Goal: Task Accomplishment & Management: Manage account settings

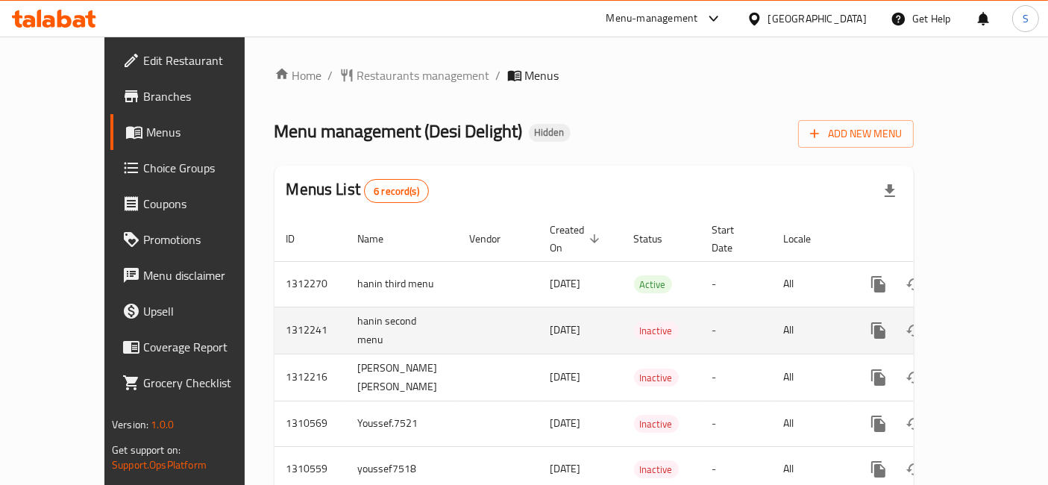
scroll to position [77, 0]
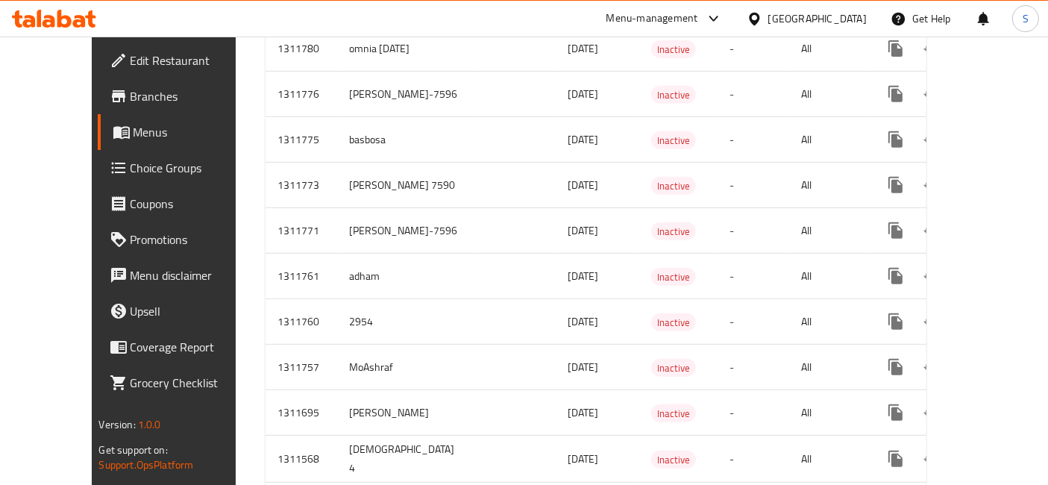
scroll to position [585, 0]
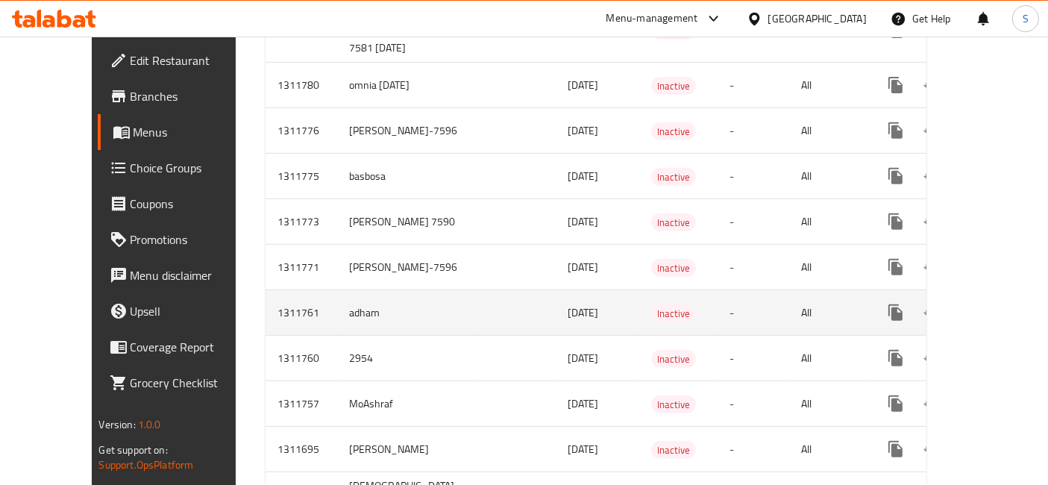
drag, startPoint x: 394, startPoint y: 284, endPoint x: 451, endPoint y: 280, distance: 57.5
click at [475, 290] on td "enhanced table" at bounding box center [515, 312] width 81 height 45
drag, startPoint x: 377, startPoint y: 280, endPoint x: 259, endPoint y: 275, distance: 117.2
click at [265, 290] on tr "1311761 adham [DATE] Inactive - All" at bounding box center [648, 312] width 767 height 45
click at [997, 303] on icon "enhanced table" at bounding box center [1003, 312] width 18 height 18
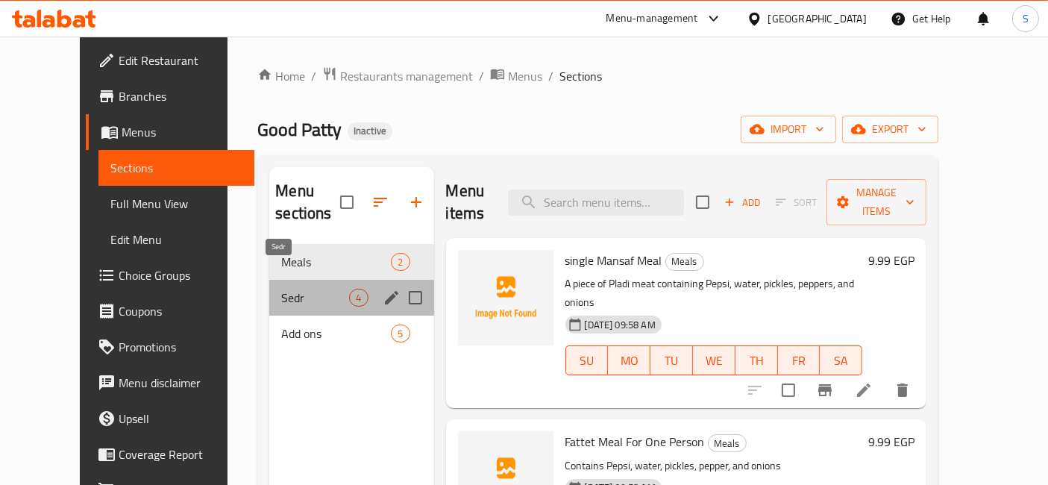
click at [284, 289] on span "Sedr" at bounding box center [315, 298] width 68 height 18
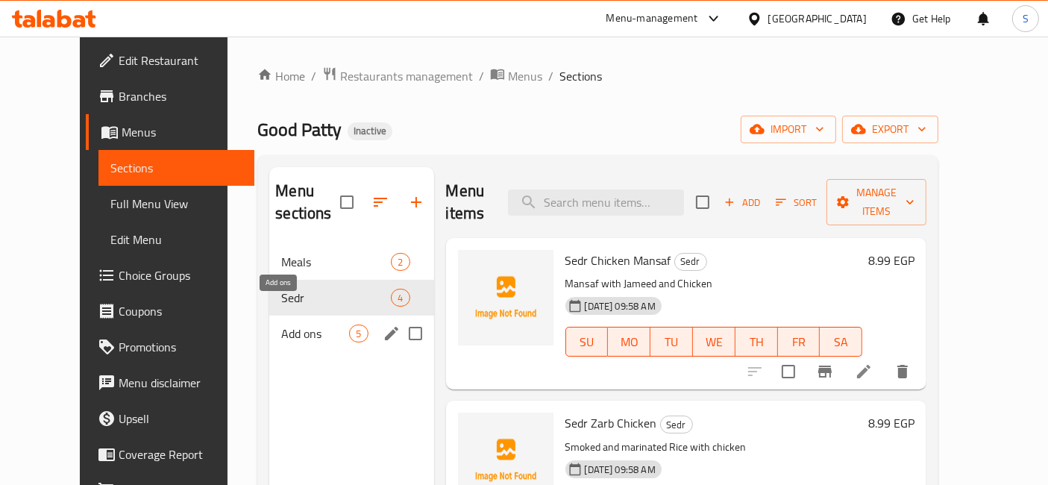
click at [281, 324] on span "Add ons" at bounding box center [315, 333] width 68 height 18
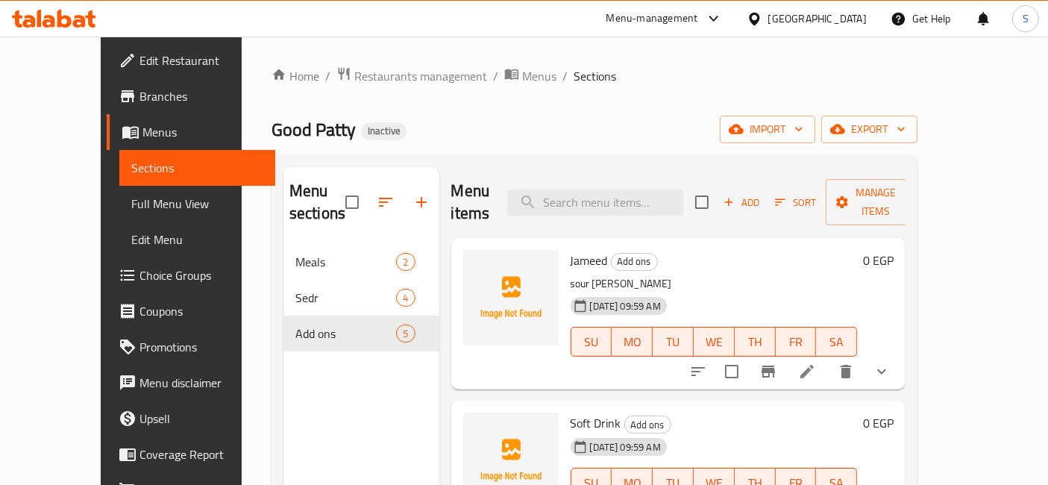
click at [131, 173] on span "Sections" at bounding box center [197, 168] width 133 height 18
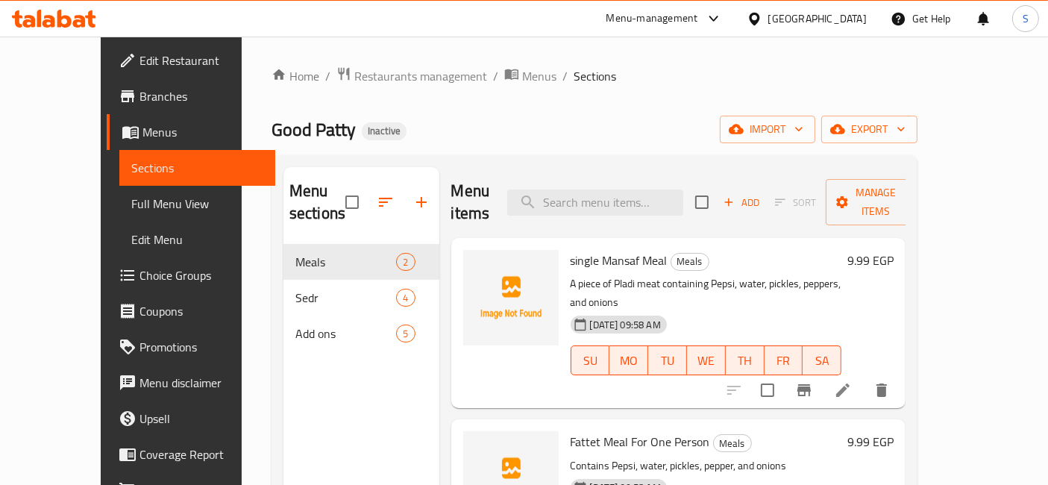
click at [142, 130] on span "Menus" at bounding box center [203, 132] width 122 height 18
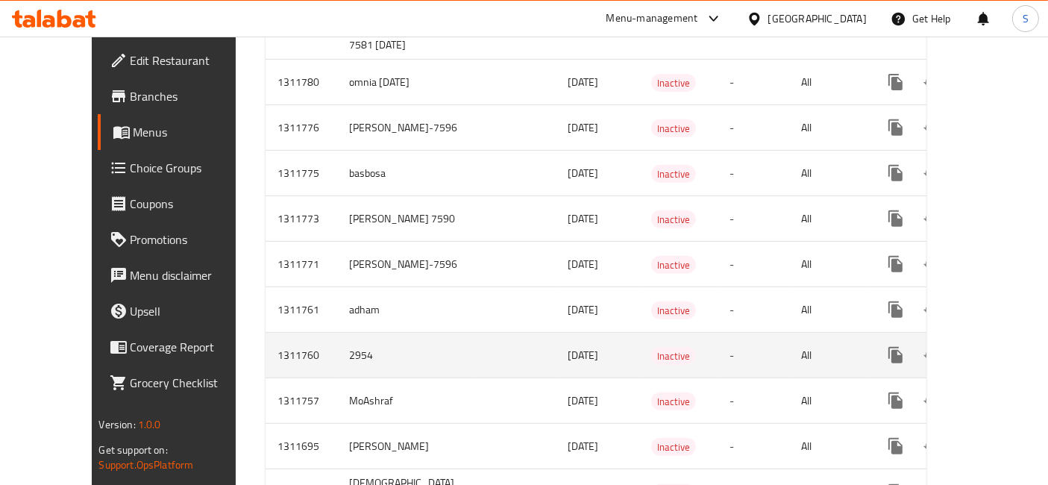
scroll to position [670, 0]
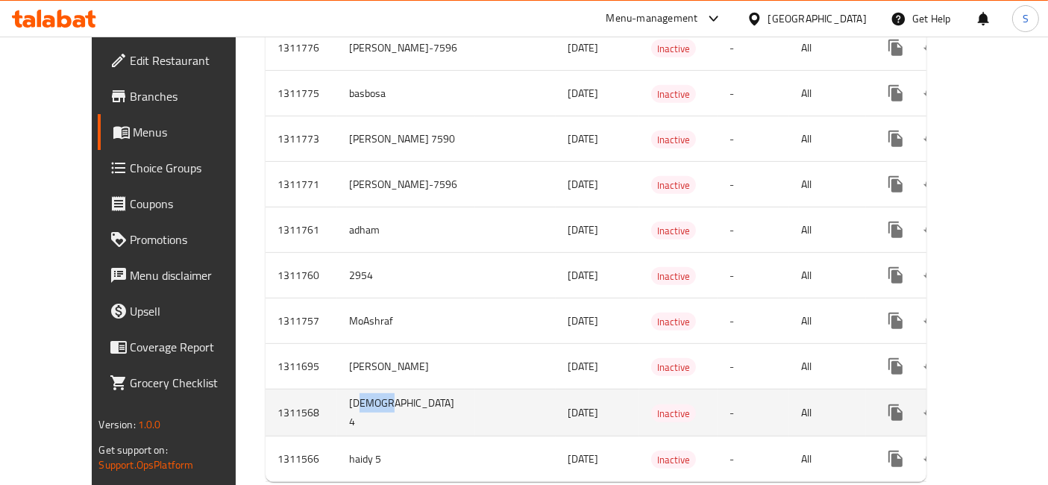
drag, startPoint x: 299, startPoint y: 372, endPoint x: 372, endPoint y: 369, distance: 73.1
click at [372, 389] on td "[DEMOGRAPHIC_DATA] 4" at bounding box center [406, 412] width 138 height 47
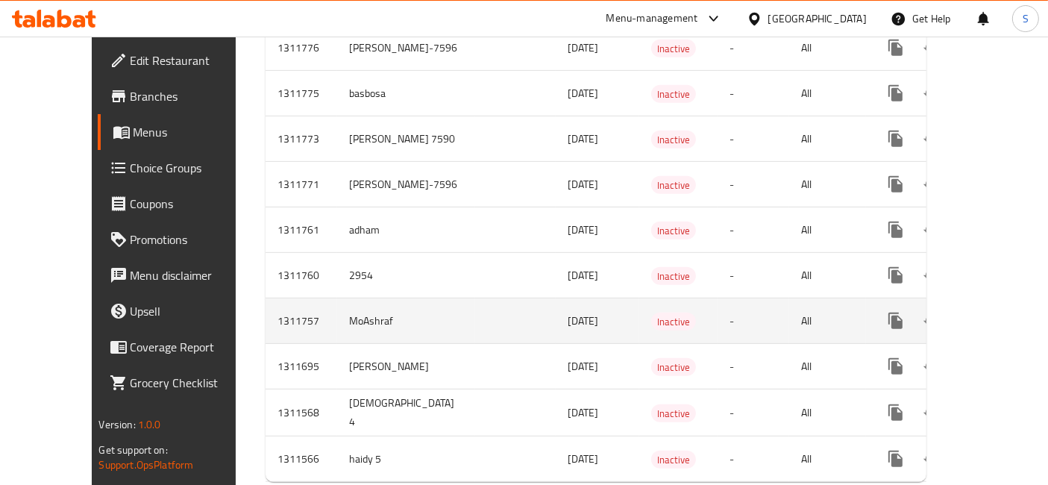
click at [337, 298] on td "MoAshraf" at bounding box center [406, 320] width 138 height 45
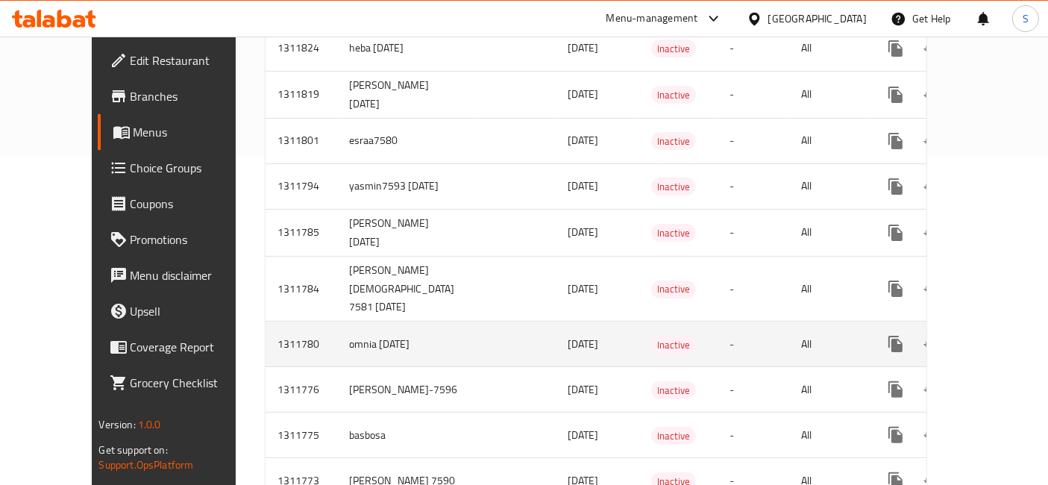
scroll to position [414, 0]
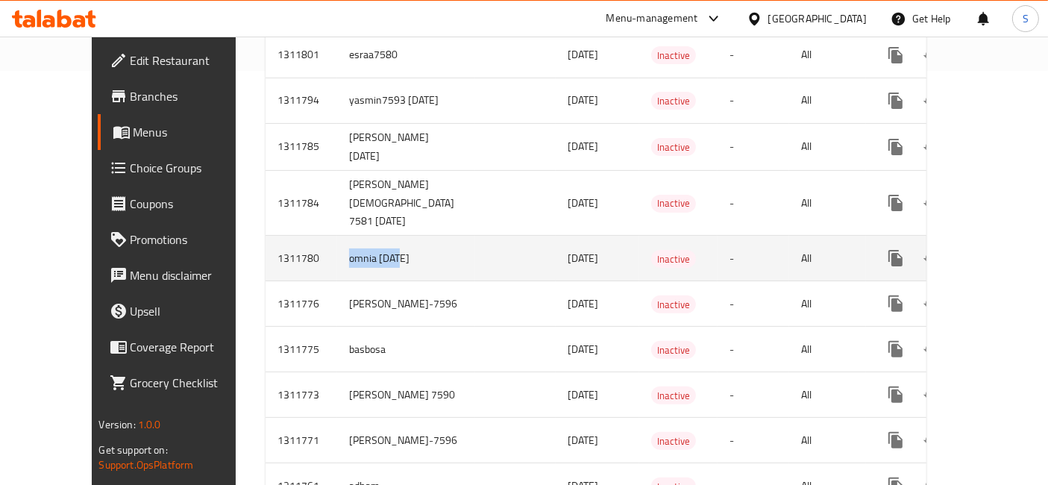
drag, startPoint x: 269, startPoint y: 220, endPoint x: 341, endPoint y: 219, distance: 71.6
click at [339, 236] on tr "1311780 omnia [DATE] [DATE] Inactive - All" at bounding box center [648, 258] width 767 height 45
click at [996, 251] on icon "enhanced table" at bounding box center [1002, 257] width 13 height 13
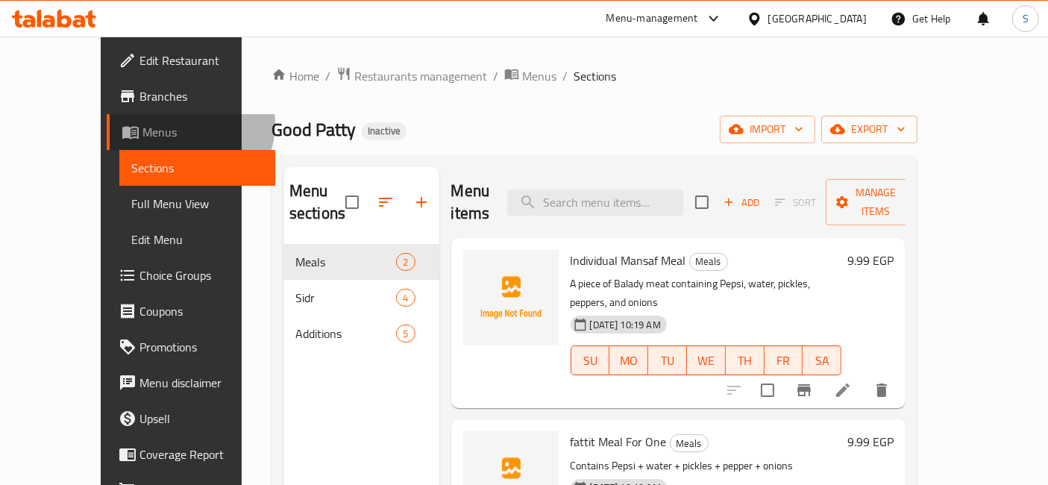
click at [142, 124] on span "Menus" at bounding box center [203, 132] width 122 height 18
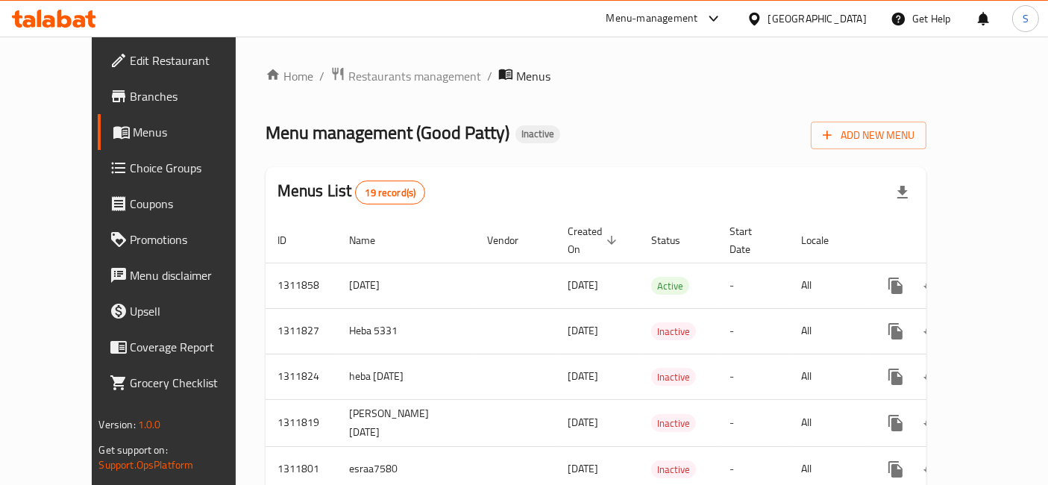
click at [130, 62] on span "Edit Restaurant" at bounding box center [192, 60] width 125 height 18
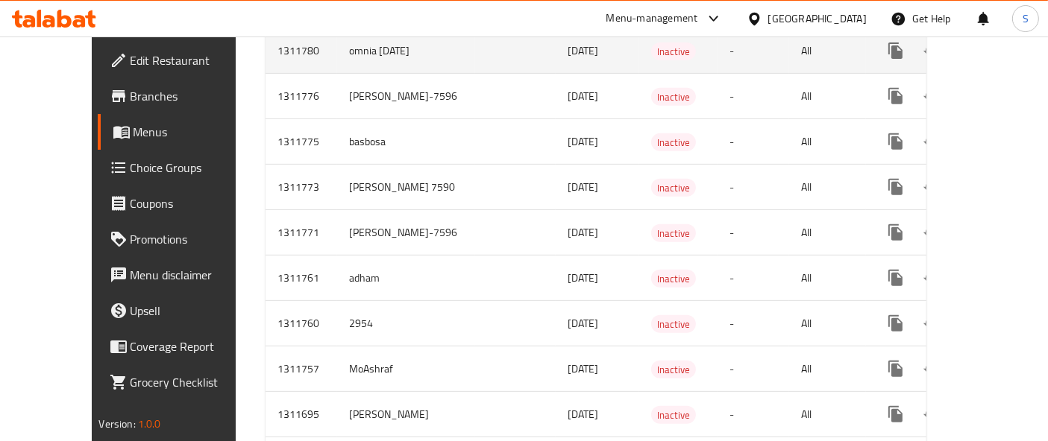
scroll to position [711, 0]
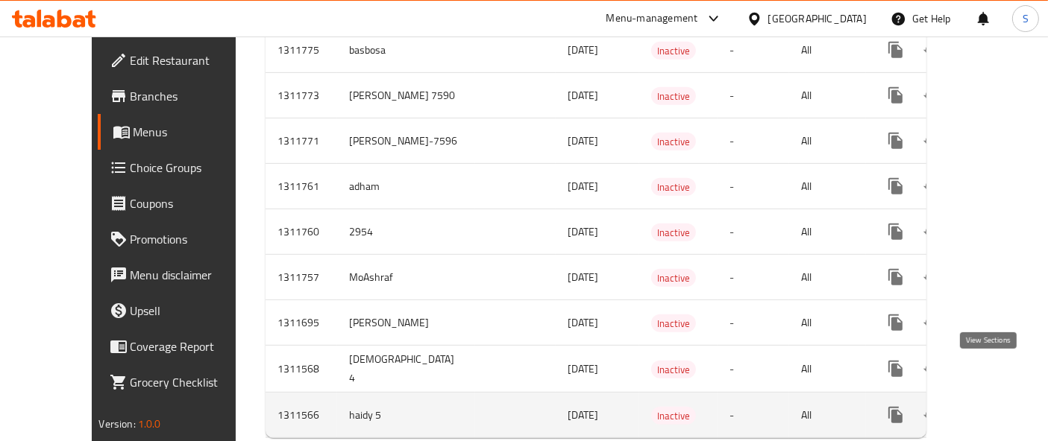
click at [998, 397] on link "enhanced table" at bounding box center [1003, 415] width 36 height 36
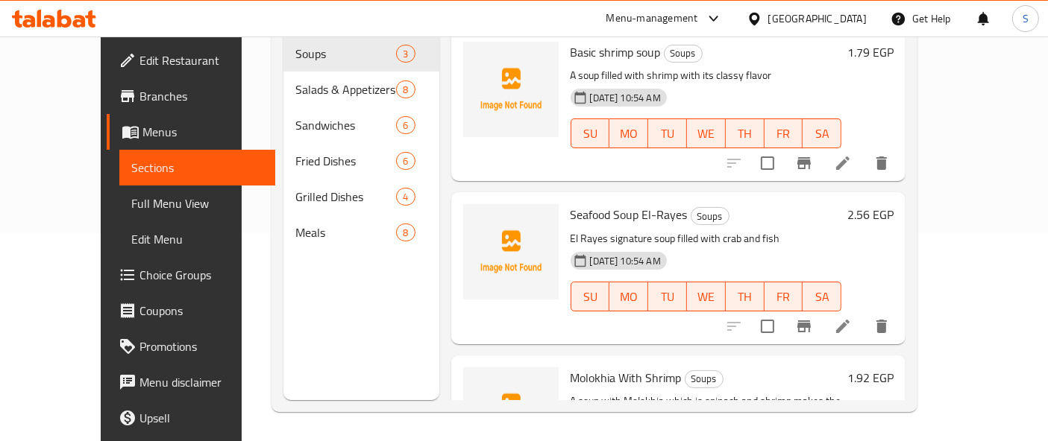
scroll to position [43, 0]
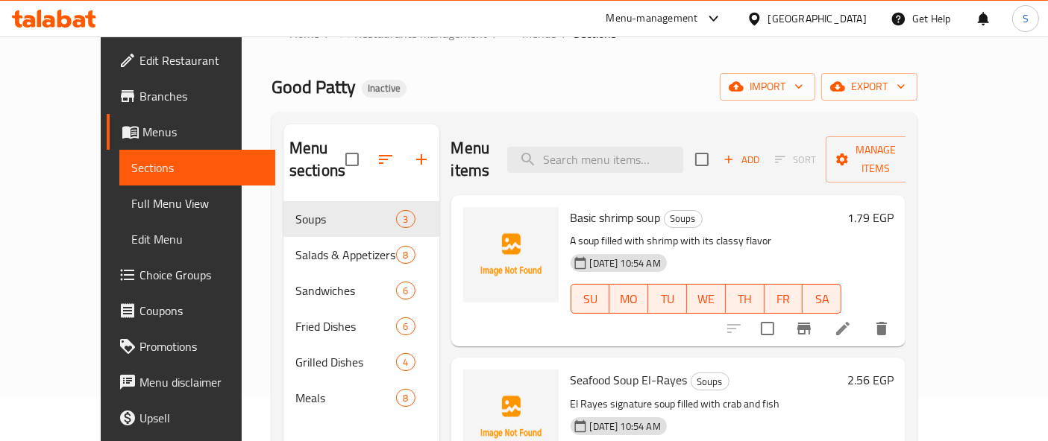
click at [139, 276] on span "Choice Groups" at bounding box center [201, 275] width 125 height 18
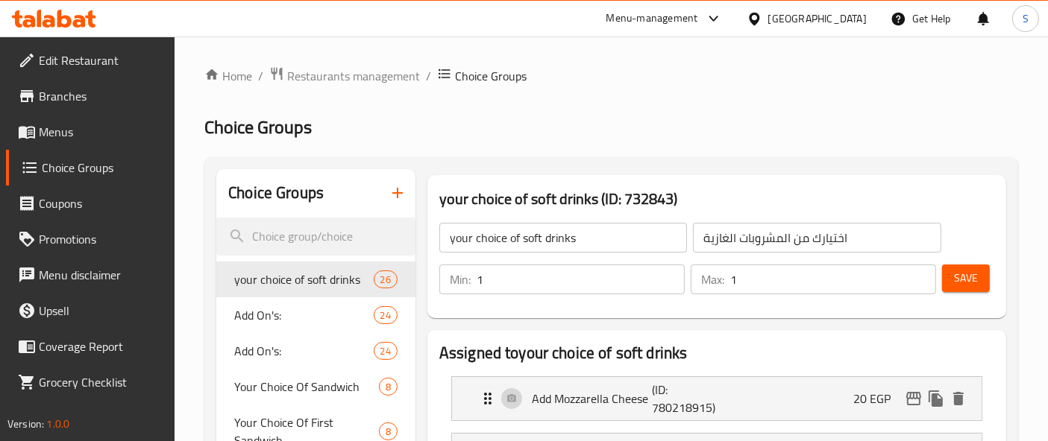
click at [394, 192] on icon "button" at bounding box center [397, 193] width 18 height 18
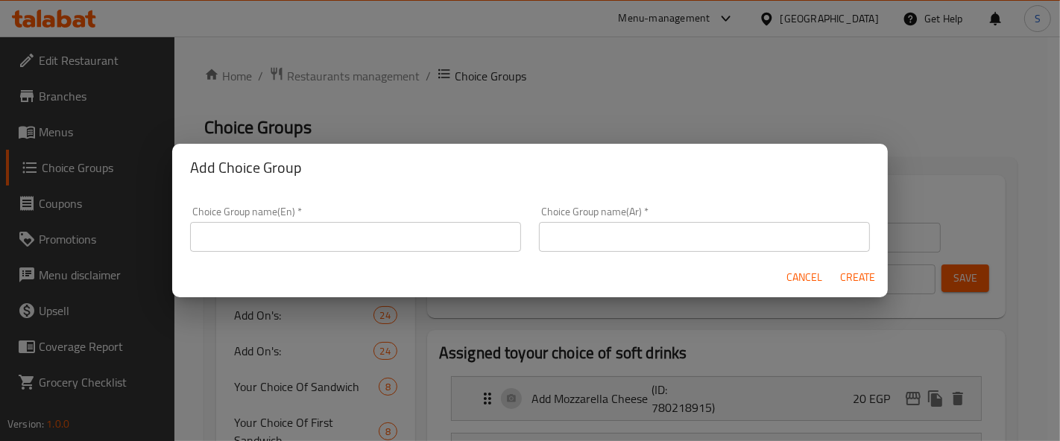
click at [816, 269] on button "Cancel" at bounding box center [805, 278] width 48 height 28
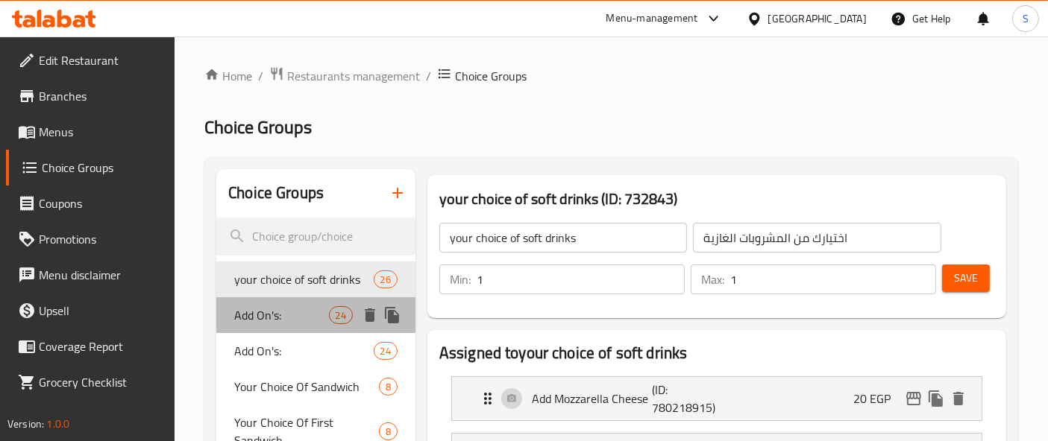
click at [313, 323] on span "Add On's:" at bounding box center [281, 315] width 94 height 18
type input "Add On's:"
type input "الإضافات:"
type input "0"
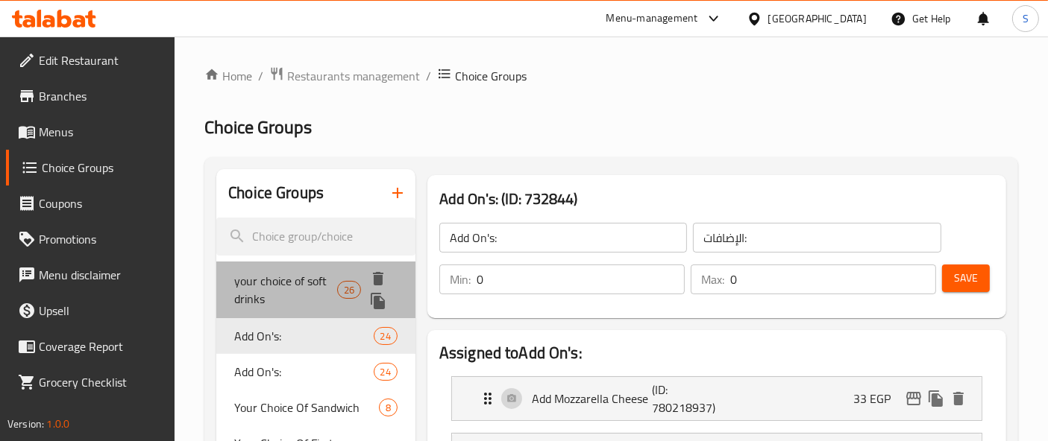
click at [247, 267] on div "your choice of soft drinks 26" at bounding box center [315, 290] width 199 height 57
type input "your choice of soft drinks"
type input "اختيارك من المشروبات الغازية"
type input "1"
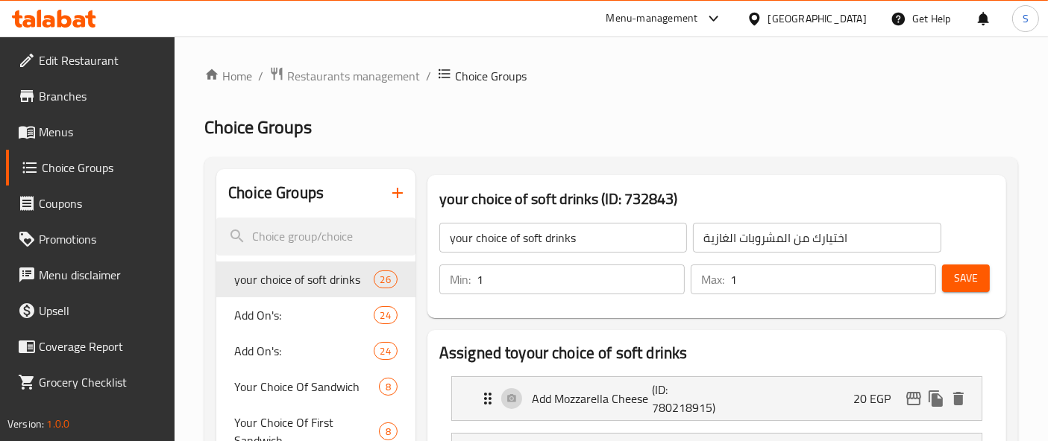
click at [400, 191] on icon "button" at bounding box center [397, 193] width 18 height 18
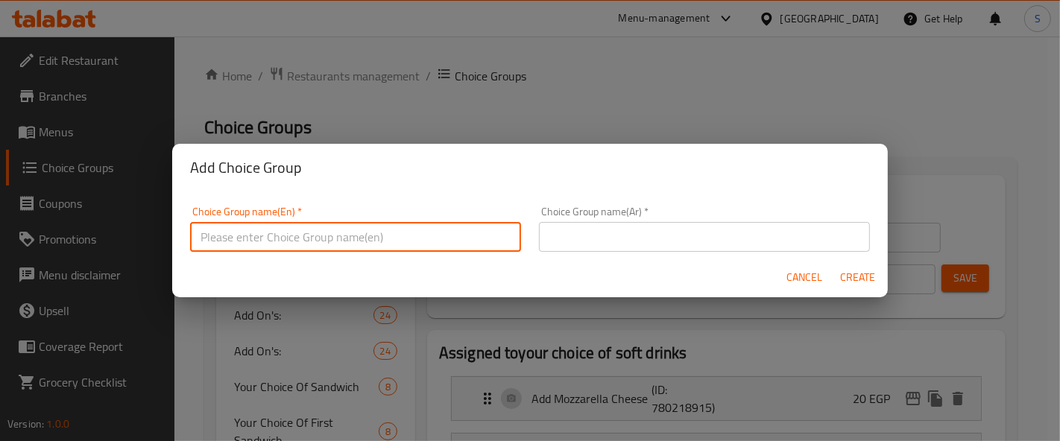
click at [278, 244] on input "text" at bounding box center [355, 237] width 331 height 30
click at [344, 239] on input "Your Choice of size" at bounding box center [355, 237] width 331 height 30
type input "Your Choice of size :"
click at [615, 246] on input "text" at bounding box center [704, 237] width 331 height 30
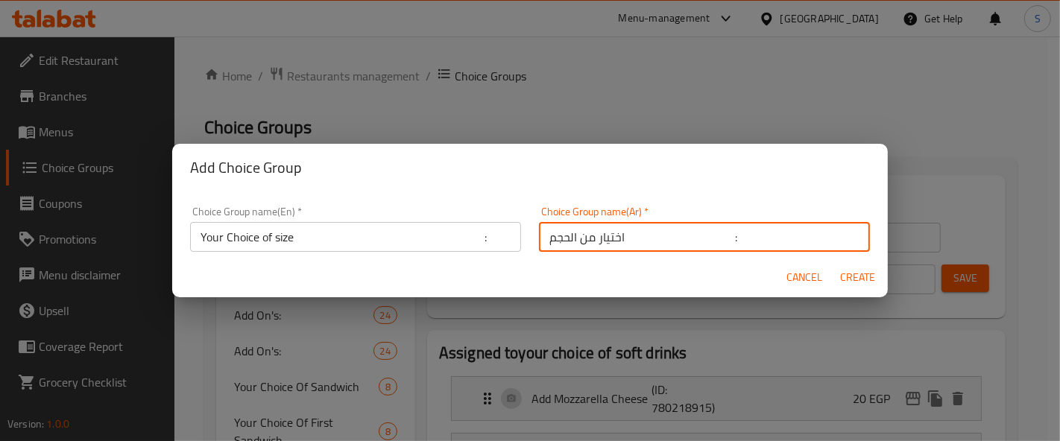
drag, startPoint x: 590, startPoint y: 239, endPoint x: 597, endPoint y: 244, distance: 8.5
click at [592, 240] on input "اختيار من الحجم :" at bounding box center [704, 237] width 331 height 30
click at [590, 230] on input "اختيار من الحجم :" at bounding box center [704, 237] width 331 height 30
click at [705, 231] on input "اختيارك من الحجم :" at bounding box center [704, 237] width 331 height 30
type input "اختيارك من الحجم :"
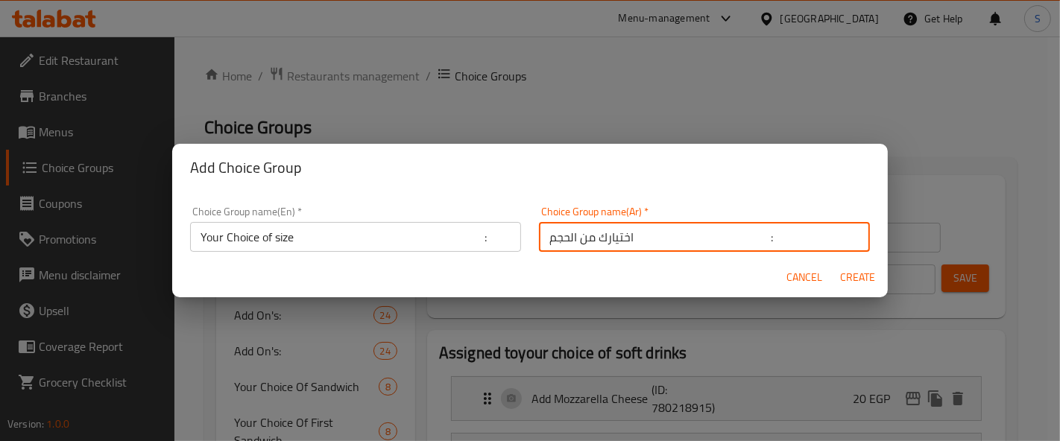
click at [854, 274] on span "Create" at bounding box center [858, 277] width 36 height 19
type input "Your Choice of size :"
type input "اختيارك من الحجم :"
type input "0"
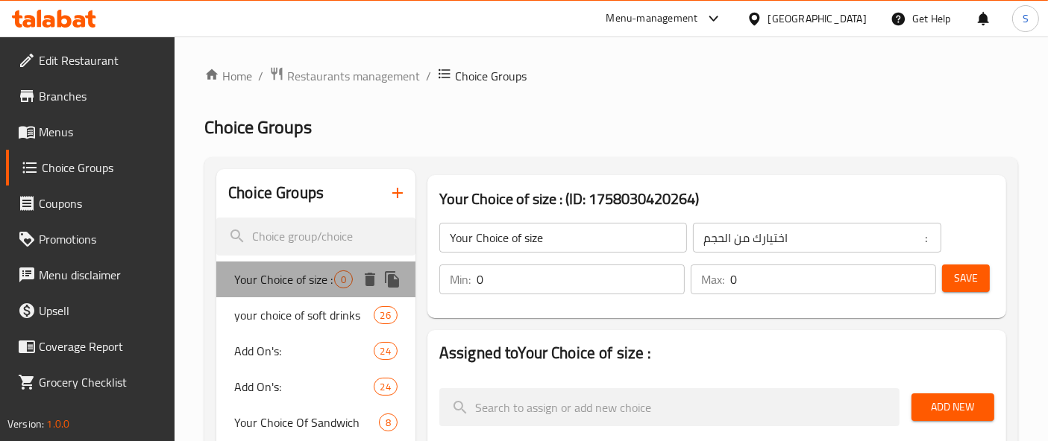
click at [305, 280] on span "Your Choice of size :" at bounding box center [284, 280] width 100 height 18
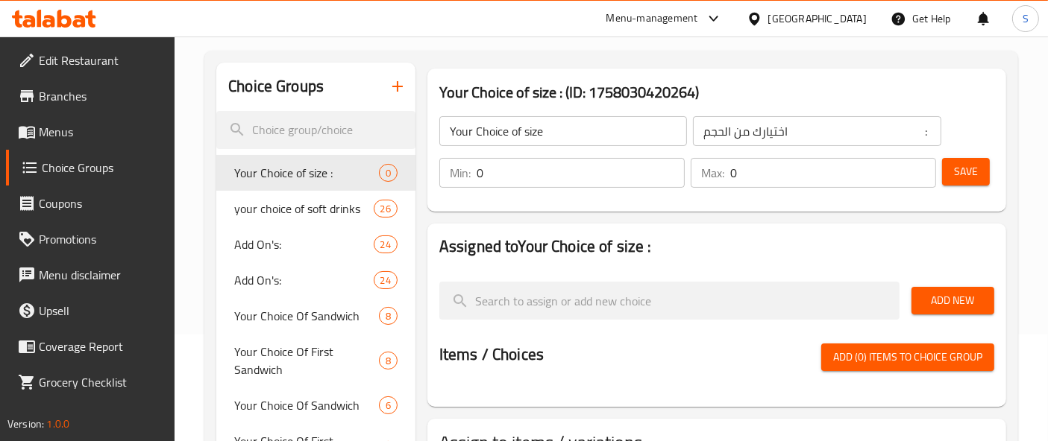
scroll to position [83, 0]
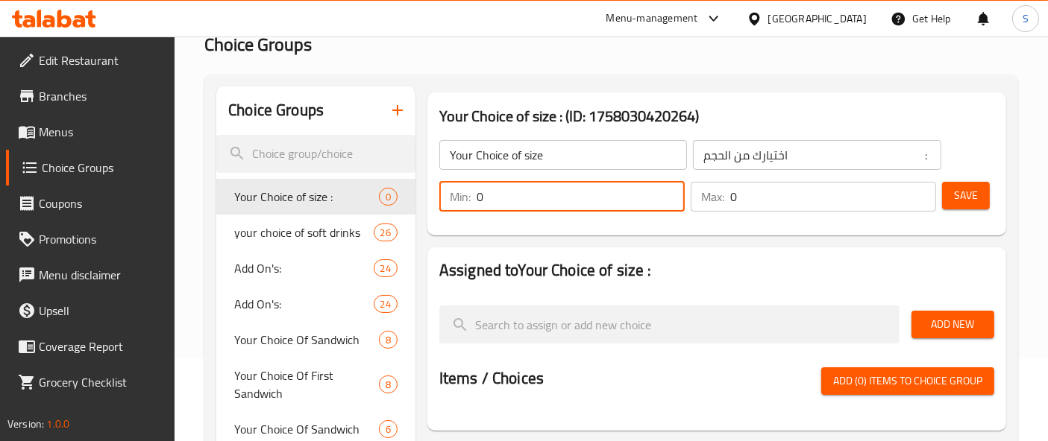
click at [502, 192] on input "0" at bounding box center [580, 197] width 208 height 30
click at [767, 202] on input "0" at bounding box center [833, 197] width 206 height 30
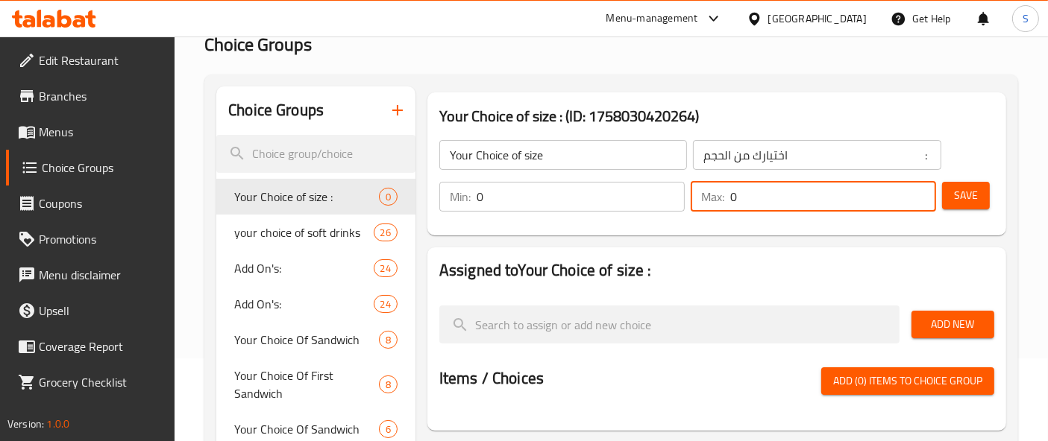
click at [564, 204] on input "0" at bounding box center [580, 197] width 208 height 30
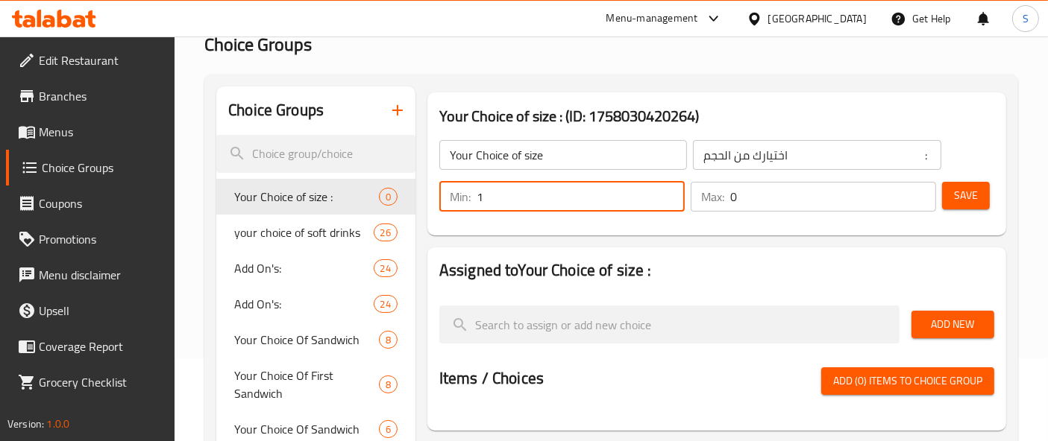
type input "1"
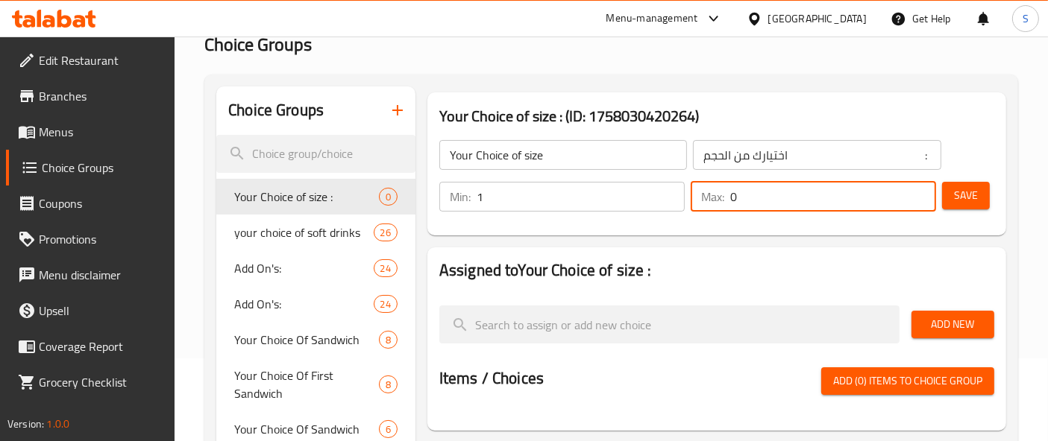
drag, startPoint x: 747, startPoint y: 192, endPoint x: 699, endPoint y: 190, distance: 48.5
click at [699, 190] on div "Max: 0 ​" at bounding box center [812, 197] width 245 height 30
type input "1"
click at [543, 210] on input "1" at bounding box center [580, 197] width 208 height 30
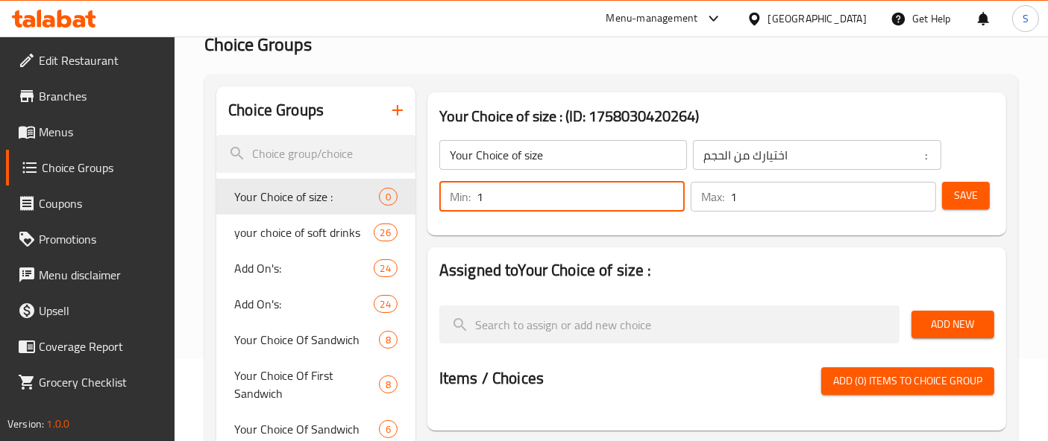
click at [826, 192] on input "1" at bounding box center [833, 197] width 206 height 30
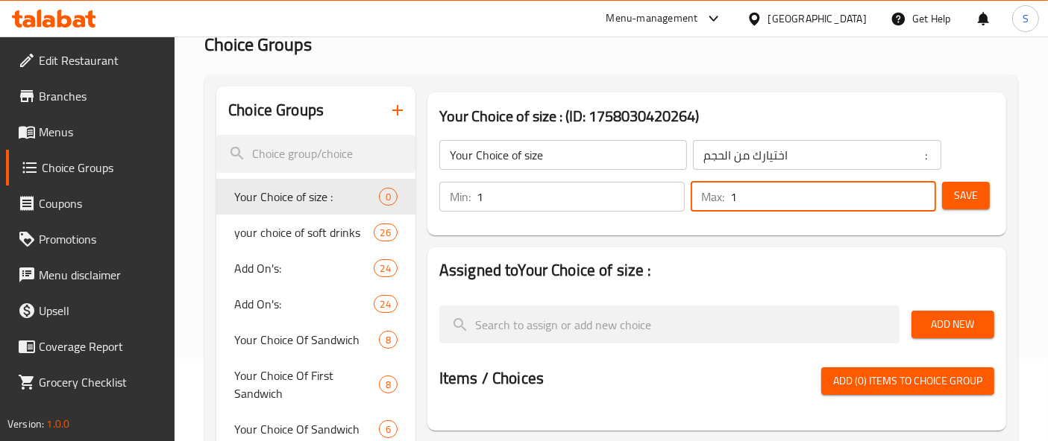
click at [980, 189] on button "Save" at bounding box center [966, 196] width 48 height 28
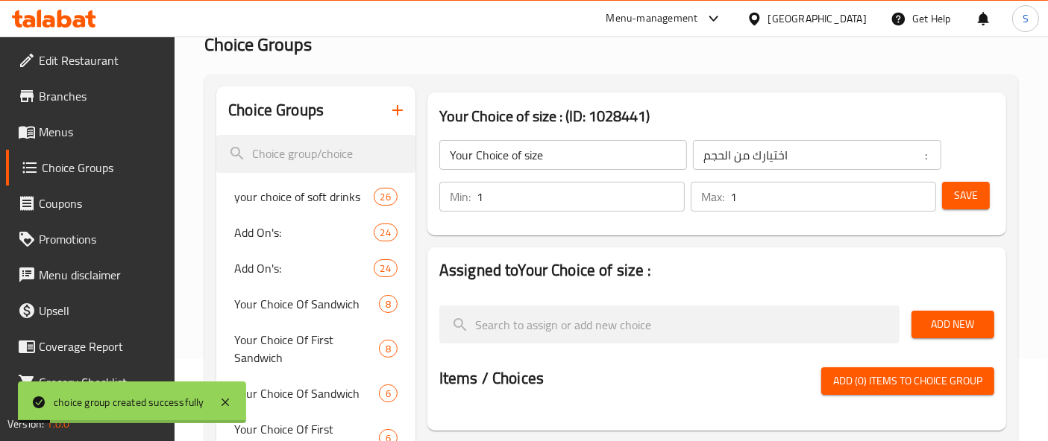
click at [615, 119] on h3 "Your Choice of size : (ID: 1028441)" at bounding box center [716, 116] width 555 height 24
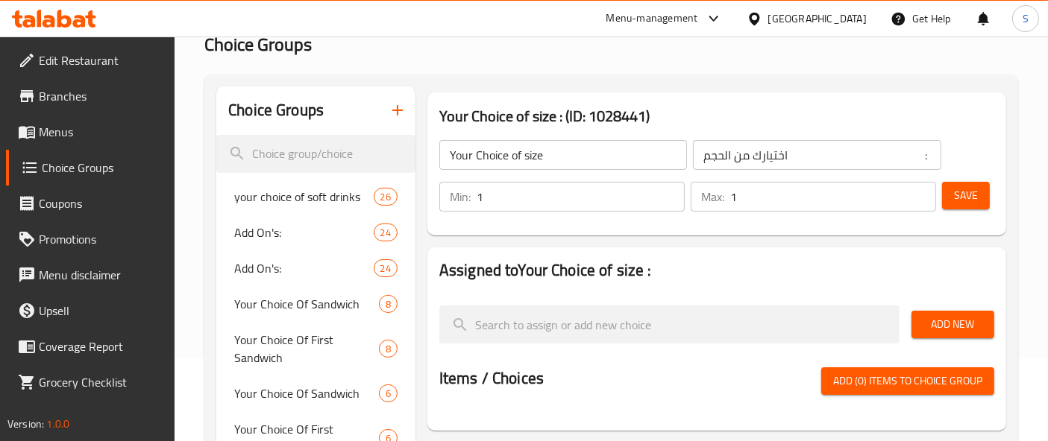
drag, startPoint x: 490, startPoint y: 290, endPoint x: 616, endPoint y: 268, distance: 127.9
click at [656, 280] on div "Assigned to Your Choice of size :" at bounding box center [716, 276] width 555 height 34
click at [616, 268] on h2 "Assigned to Your Choice of size :" at bounding box center [716, 270] width 555 height 22
click at [429, 265] on div "Assigned to Your Choice of size : Add New Items / Choices Add (0) items to choi…" at bounding box center [716, 339] width 579 height 183
drag, startPoint x: 454, startPoint y: 278, endPoint x: 507, endPoint y: 280, distance: 53.0
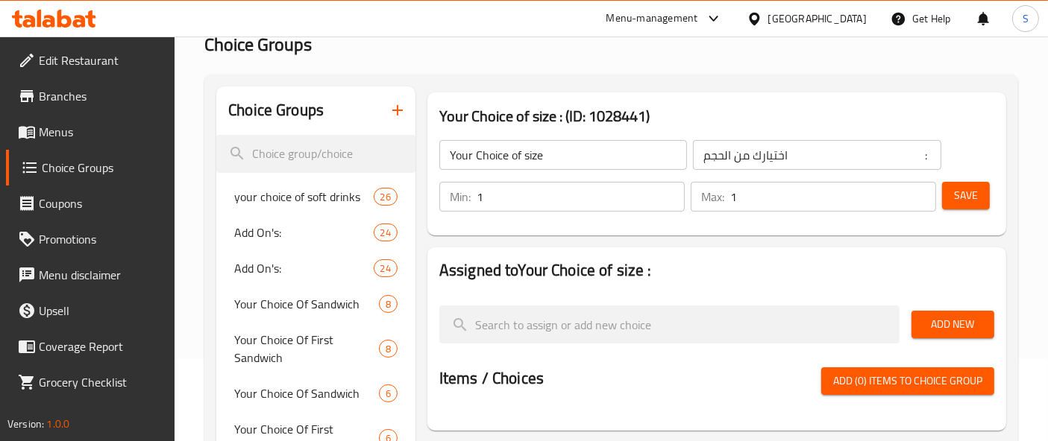
click at [459, 280] on h2 "Assigned to Your Choice of size :" at bounding box center [716, 270] width 555 height 22
drag, startPoint x: 551, startPoint y: 268, endPoint x: 638, endPoint y: 268, distance: 86.5
click at [639, 267] on h2 "Assigned to Your Choice of size :" at bounding box center [716, 270] width 555 height 22
click at [940, 318] on span "Add New" at bounding box center [952, 324] width 59 height 19
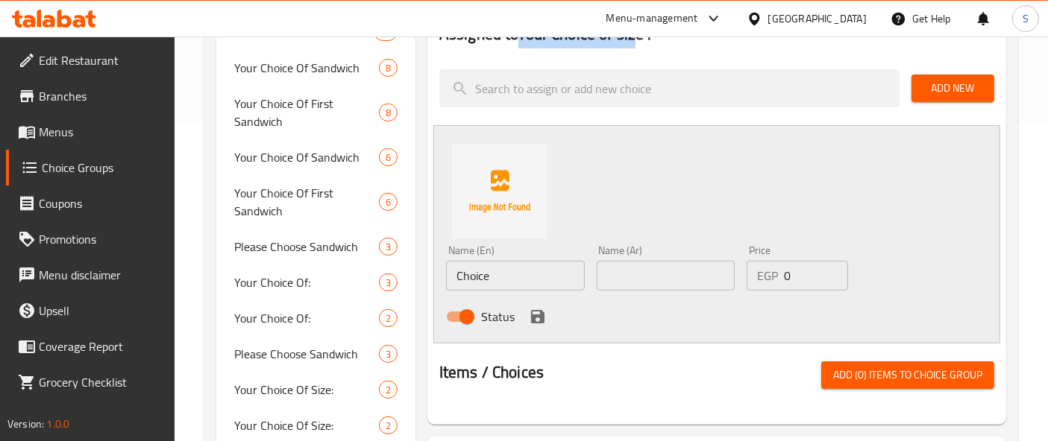
scroll to position [331, 0]
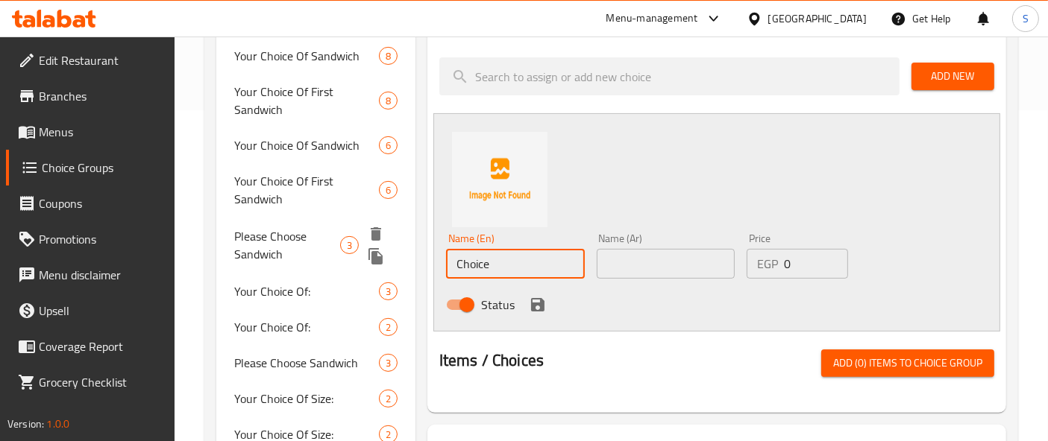
drag, startPoint x: 505, startPoint y: 258, endPoint x: 404, endPoint y: 254, distance: 100.8
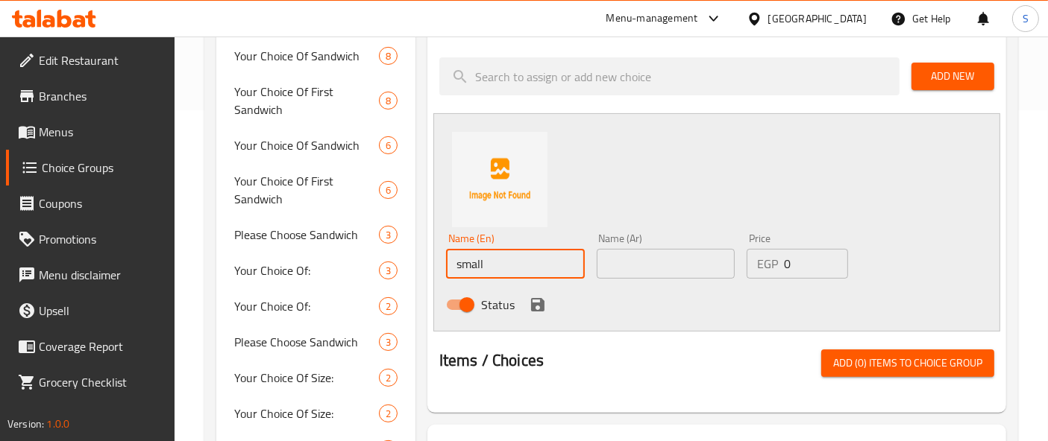
type input "small"
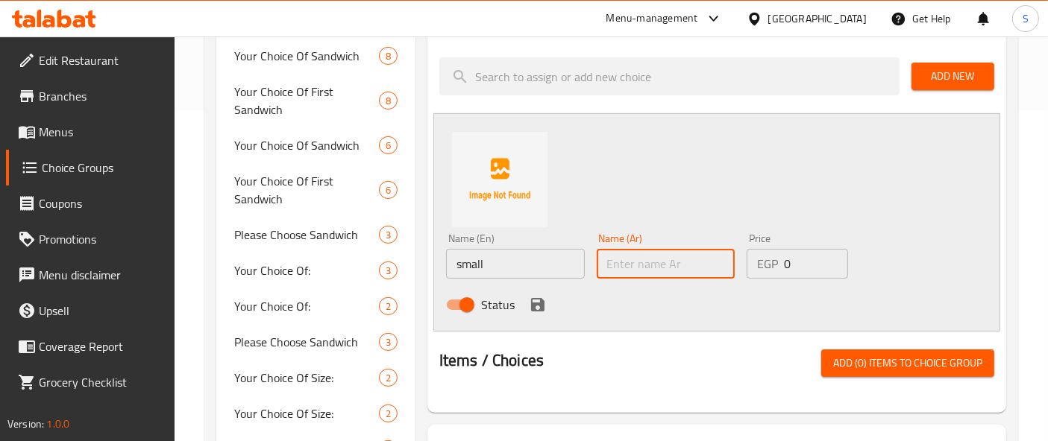
click at [702, 267] on input "text" at bounding box center [666, 264] width 139 height 30
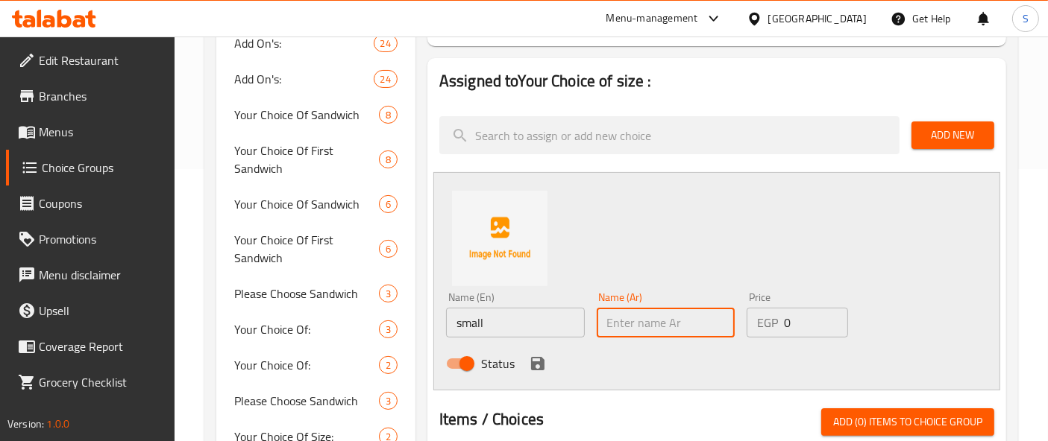
scroll to position [248, 0]
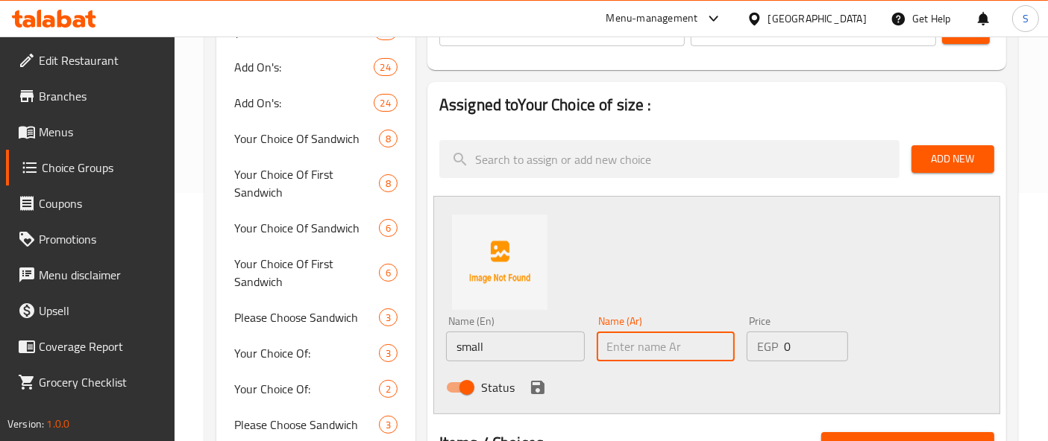
click at [682, 342] on input "text" at bounding box center [666, 347] width 139 height 30
type input "صغير"
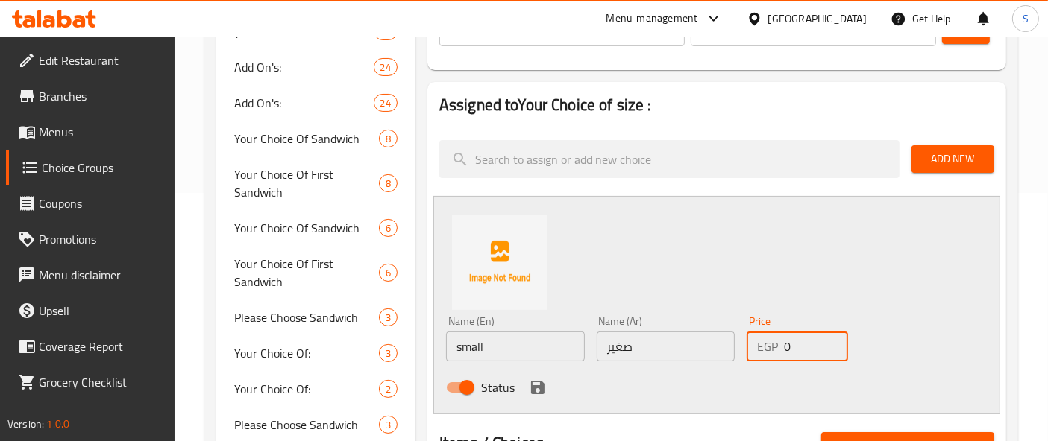
drag, startPoint x: 792, startPoint y: 347, endPoint x: 778, endPoint y: 346, distance: 13.4
click at [778, 346] on div "EGP 0 Price" at bounding box center [796, 347] width 101 height 30
type input "70"
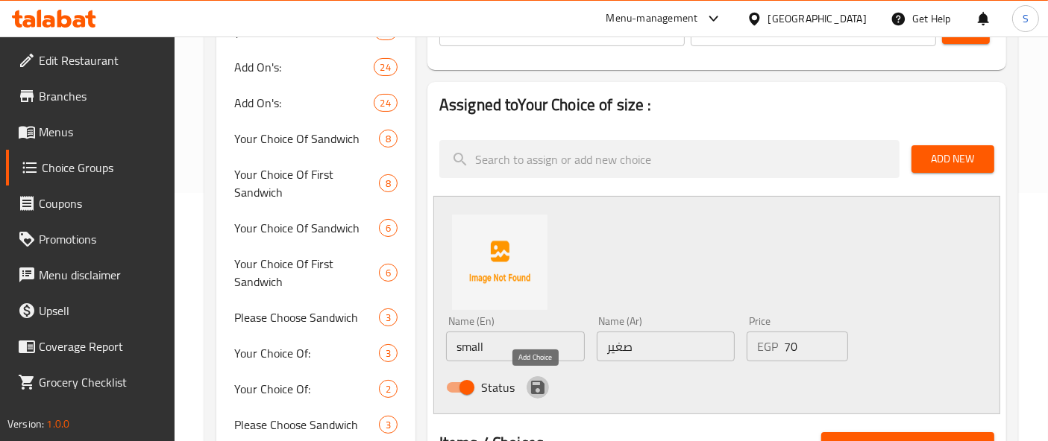
click at [530, 394] on icon "save" at bounding box center [538, 388] width 18 height 18
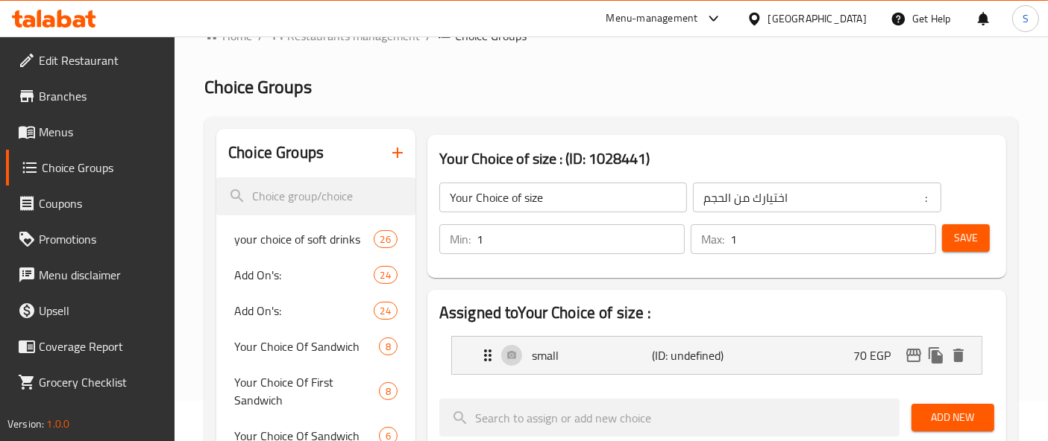
scroll to position [0, 0]
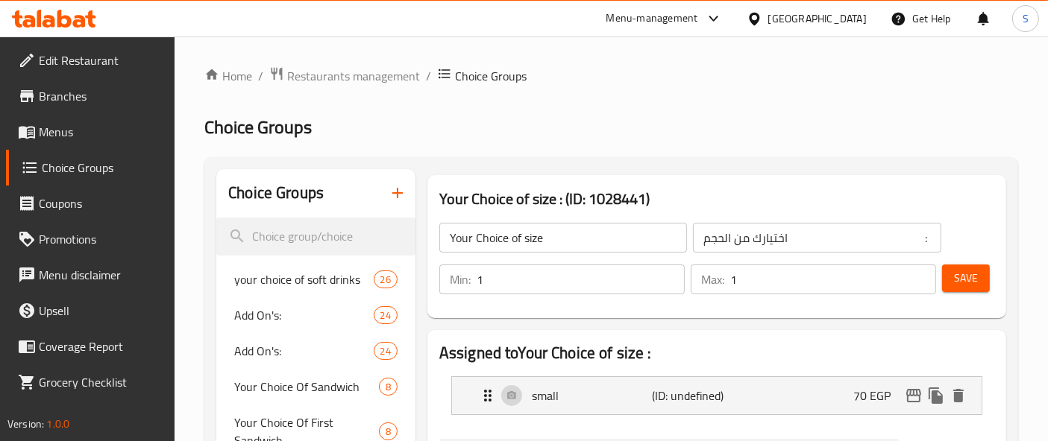
click at [968, 289] on button "Save" at bounding box center [966, 279] width 48 height 28
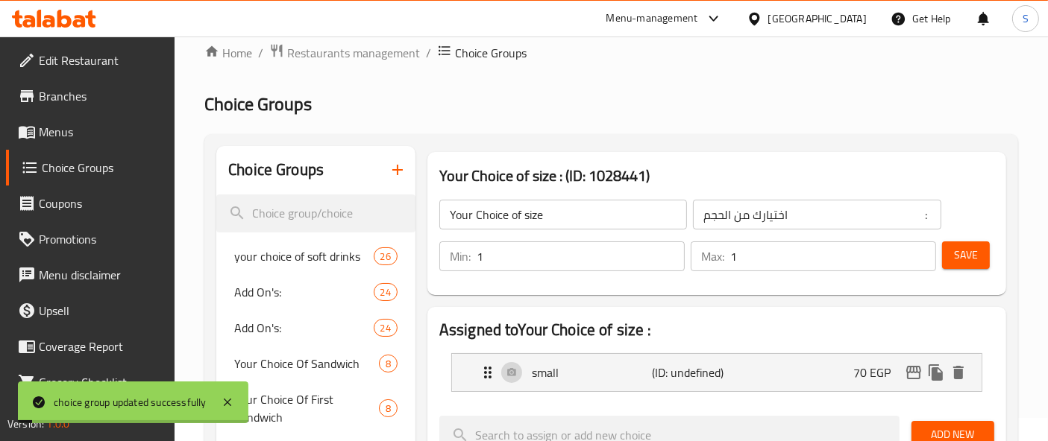
scroll to position [83, 0]
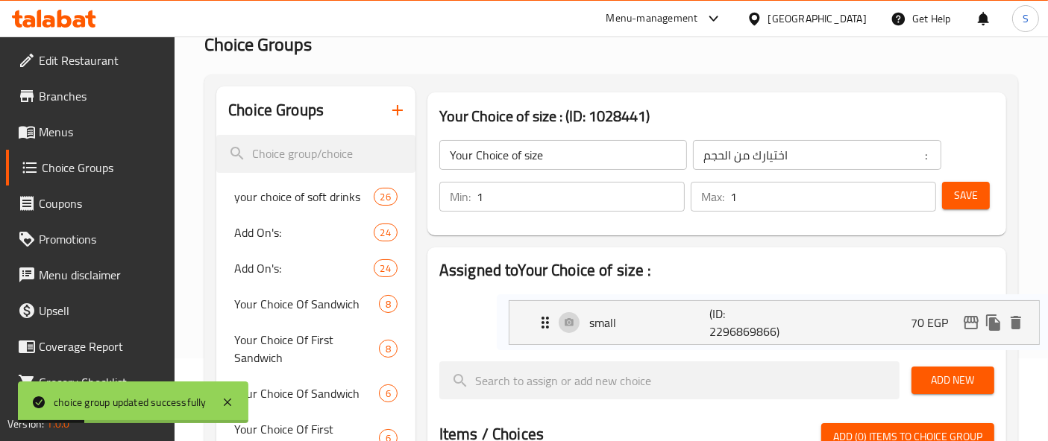
drag, startPoint x: 646, startPoint y: 327, endPoint x: 690, endPoint y: 335, distance: 43.9
click at [698, 335] on nav "small (ID: 2296869866) 70 EGP Name (En) small Name (En) Name (Ar) صغير Name (Ar…" at bounding box center [716, 316] width 555 height 68
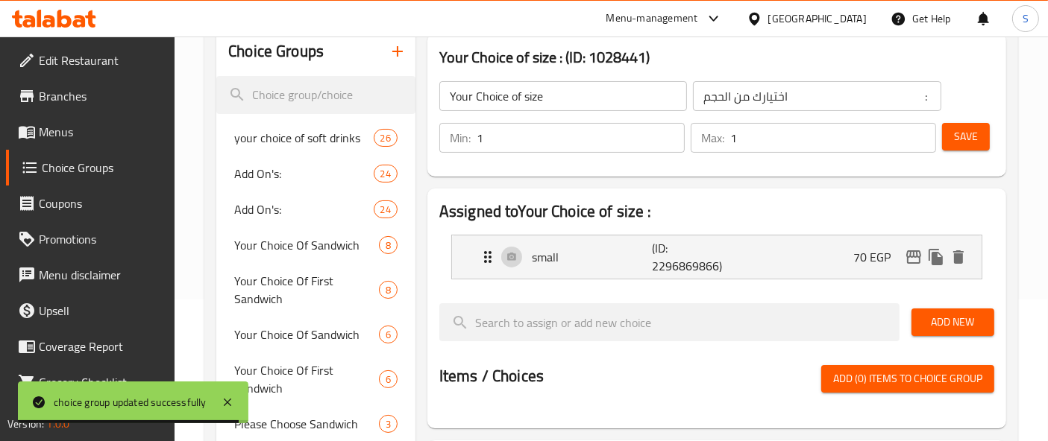
scroll to position [166, 0]
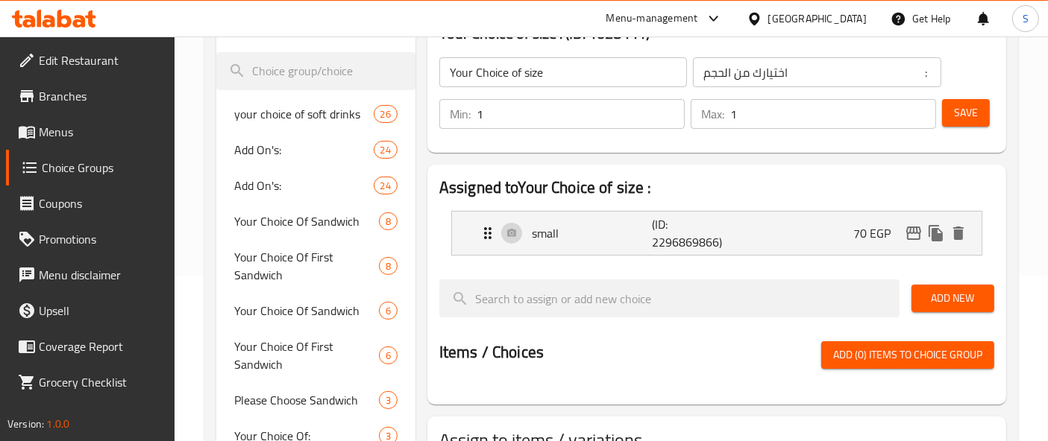
click at [979, 295] on span "Add New" at bounding box center [952, 298] width 59 height 19
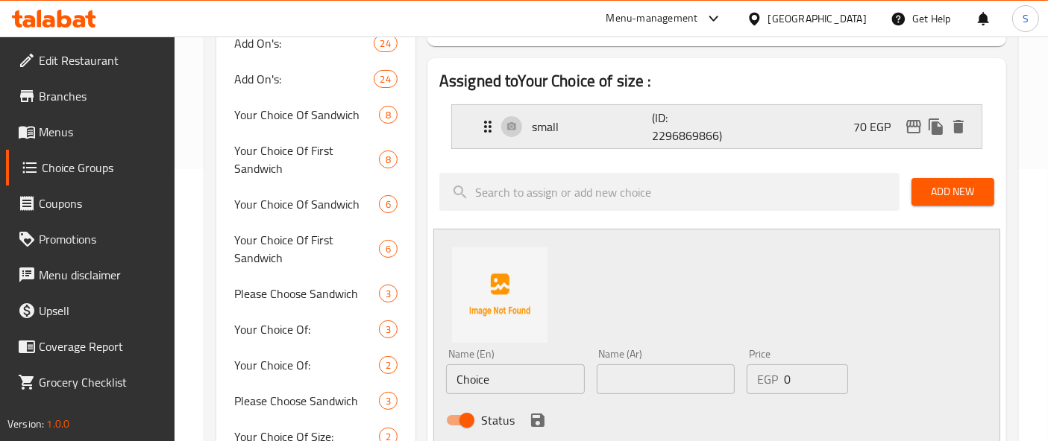
scroll to position [331, 0]
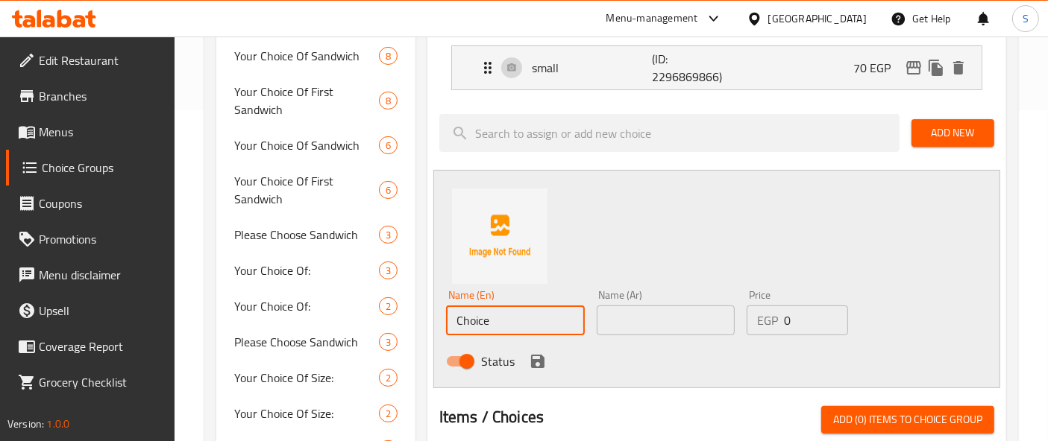
type input "Medium"
click at [642, 328] on input "text" at bounding box center [666, 321] width 139 height 30
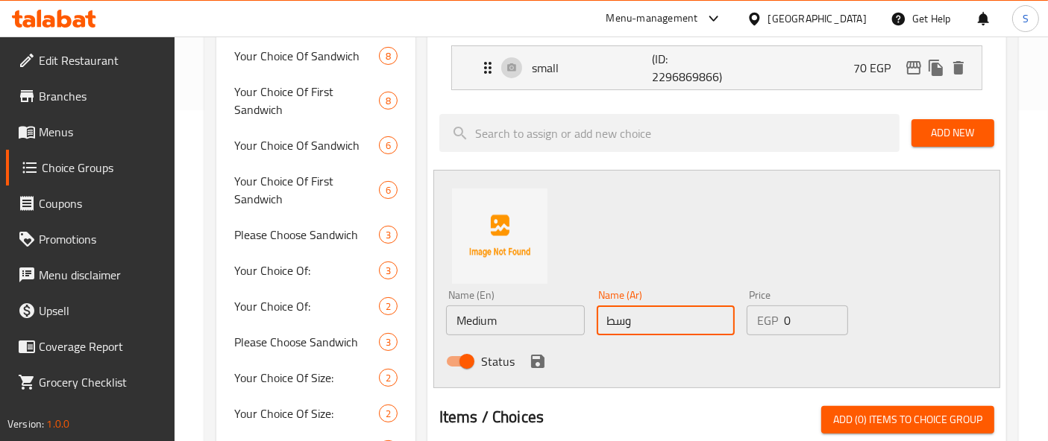
type input "وسط"
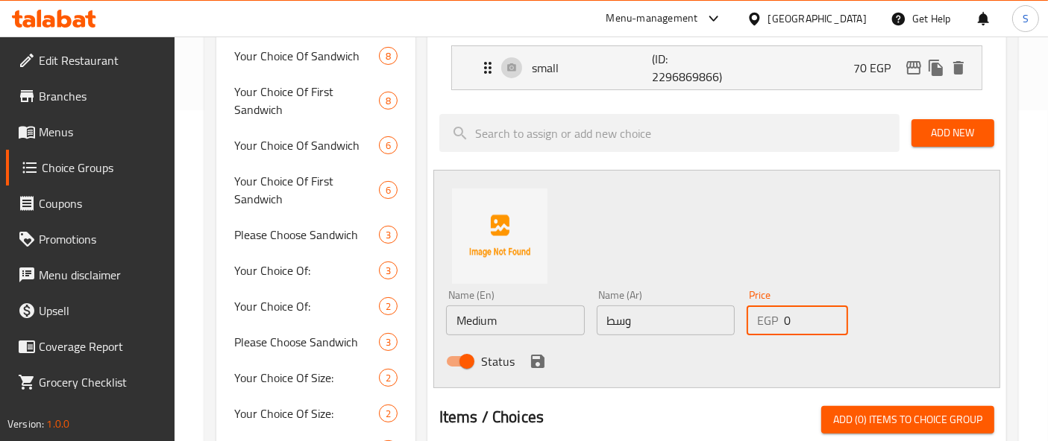
drag, startPoint x: 790, startPoint y: 315, endPoint x: 775, endPoint y: 317, distance: 15.1
click at [775, 317] on div "EGP 0 Price" at bounding box center [796, 321] width 101 height 30
type input "100"
click at [539, 371] on div "Status" at bounding box center [665, 362] width 451 height 40
click at [538, 368] on icon "save" at bounding box center [538, 362] width 18 height 18
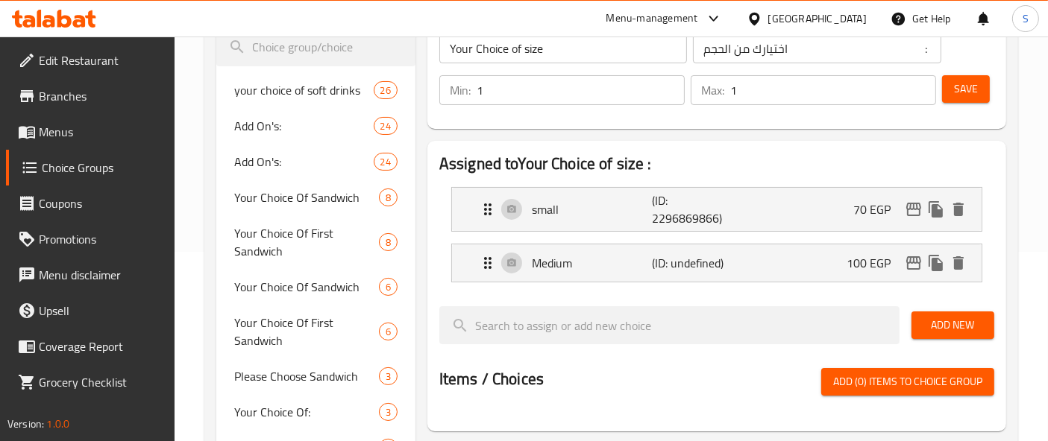
scroll to position [166, 0]
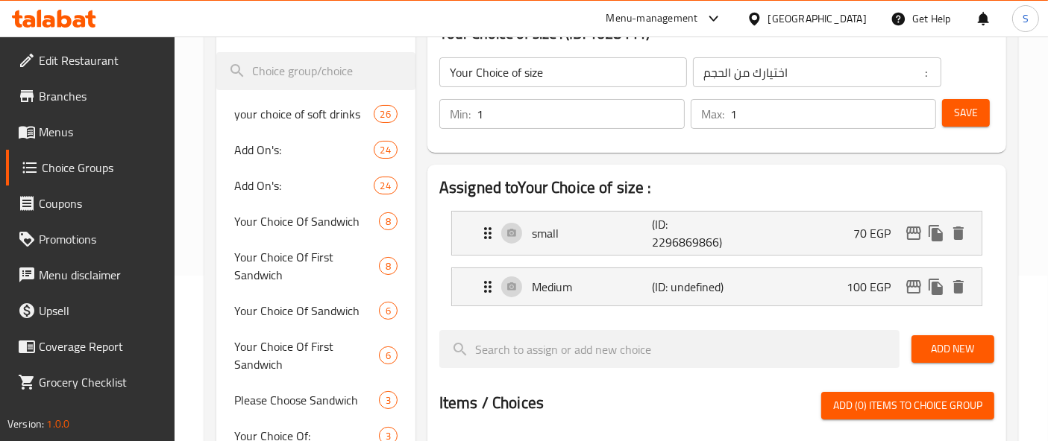
click at [956, 116] on span "Save" at bounding box center [966, 113] width 24 height 19
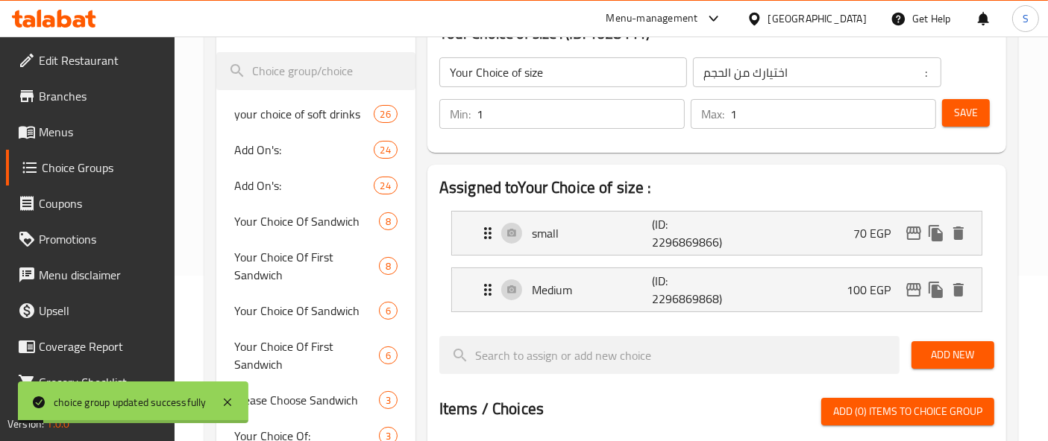
click at [958, 350] on span "Add New" at bounding box center [952, 355] width 59 height 19
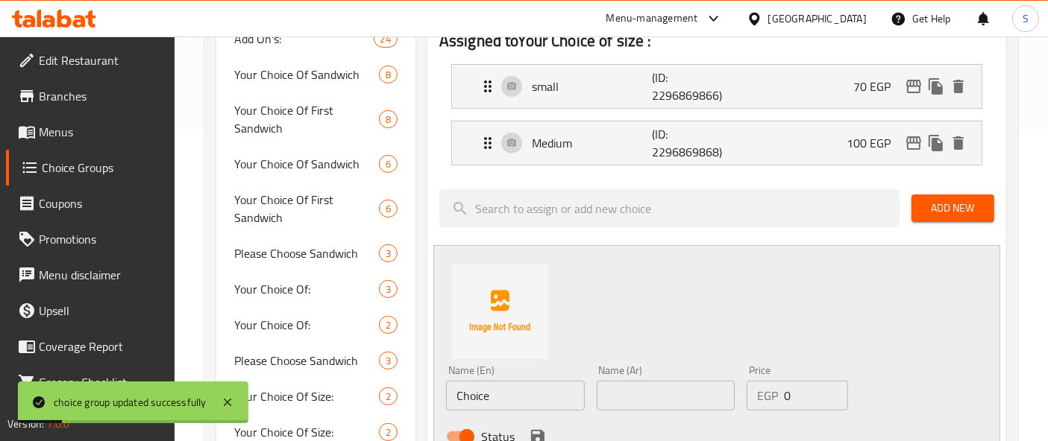
scroll to position [414, 0]
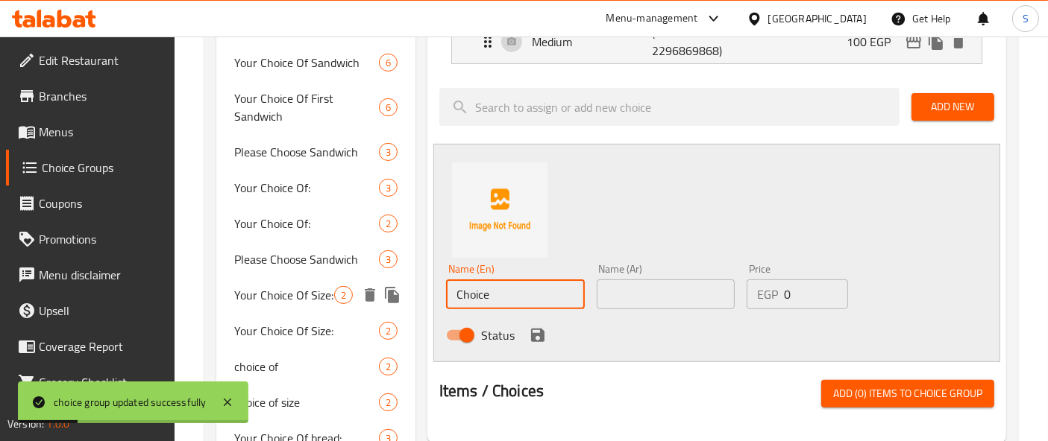
drag, startPoint x: 534, startPoint y: 290, endPoint x: 400, endPoint y: 289, distance: 134.2
type input "large"
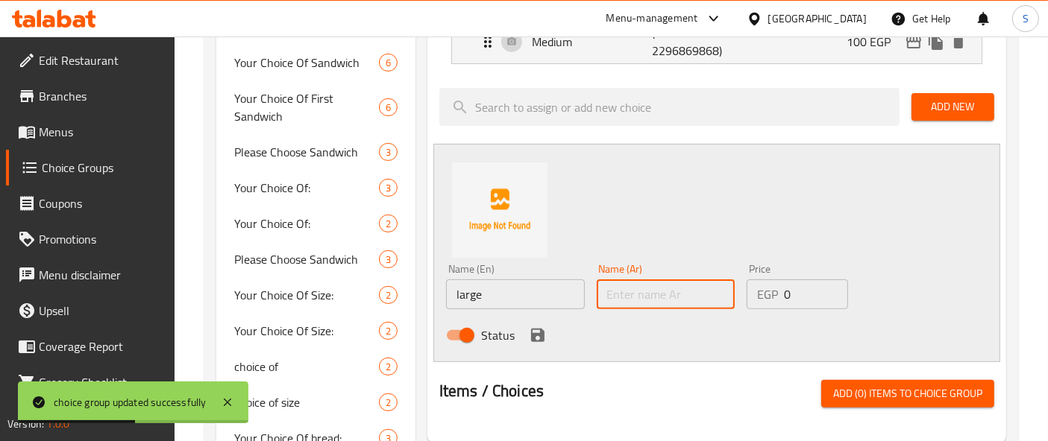
click at [644, 282] on input "text" at bounding box center [666, 295] width 139 height 30
type input "كبير"
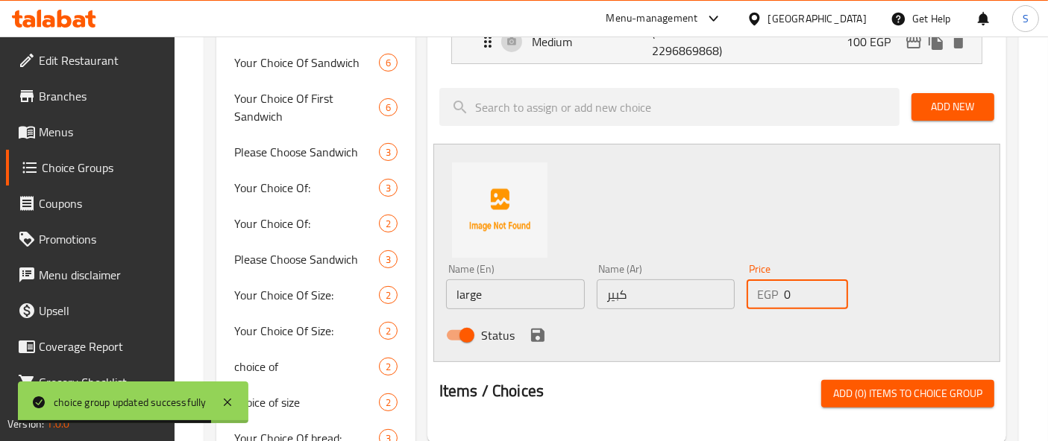
click at [762, 295] on div "EGP 0 Price" at bounding box center [796, 295] width 101 height 30
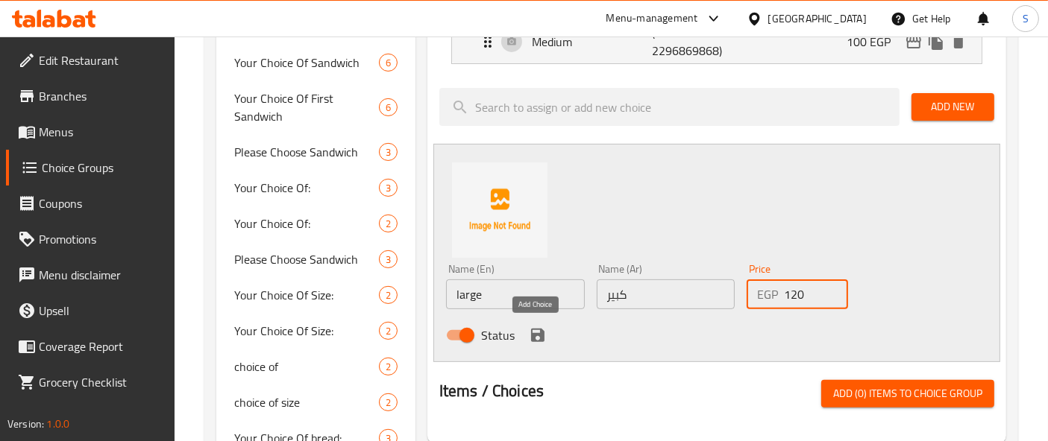
type input "120"
click at [535, 339] on icon "save" at bounding box center [537, 335] width 13 height 13
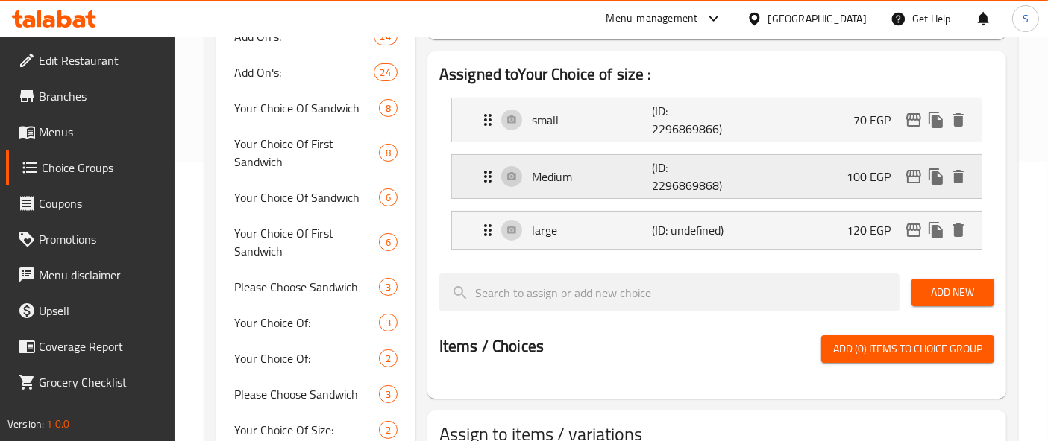
scroll to position [248, 0]
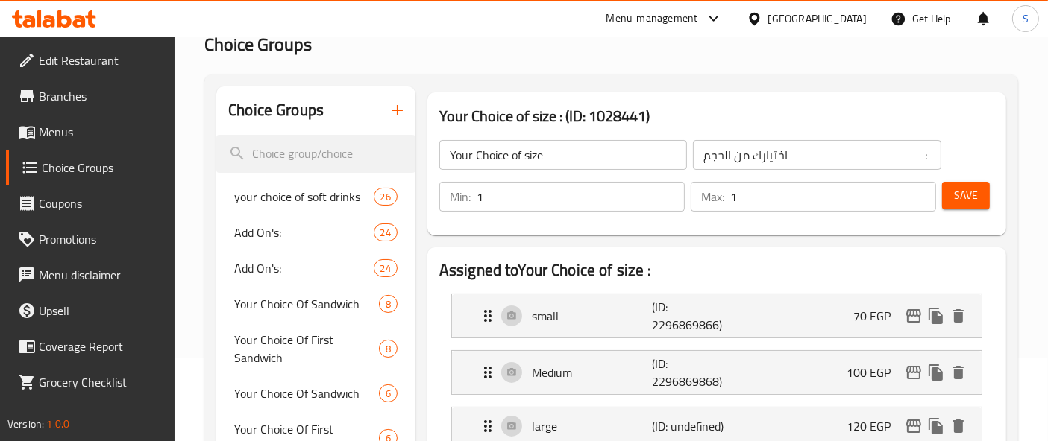
click at [972, 190] on span "Save" at bounding box center [966, 195] width 24 height 19
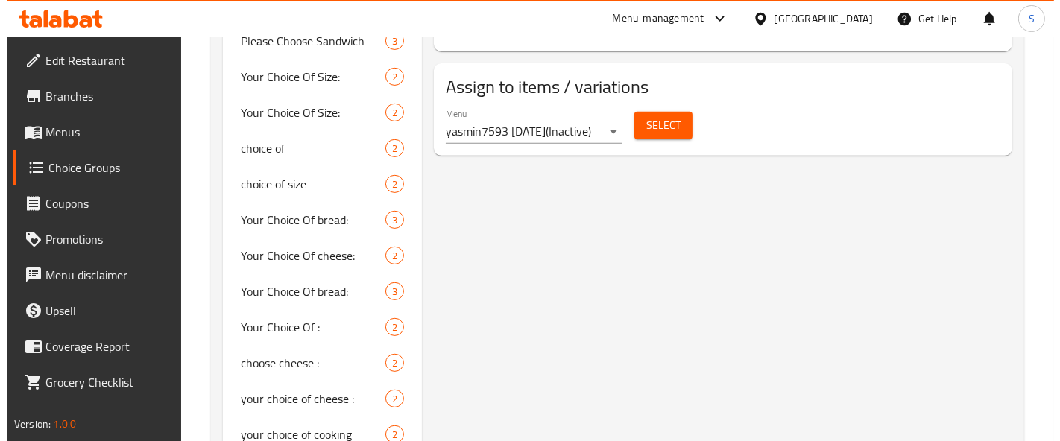
scroll to position [491, 0]
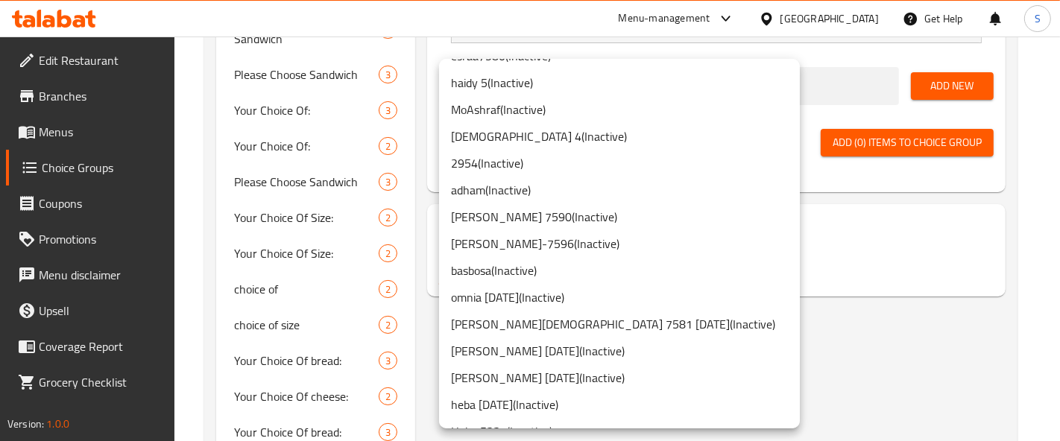
scroll to position [0, 0]
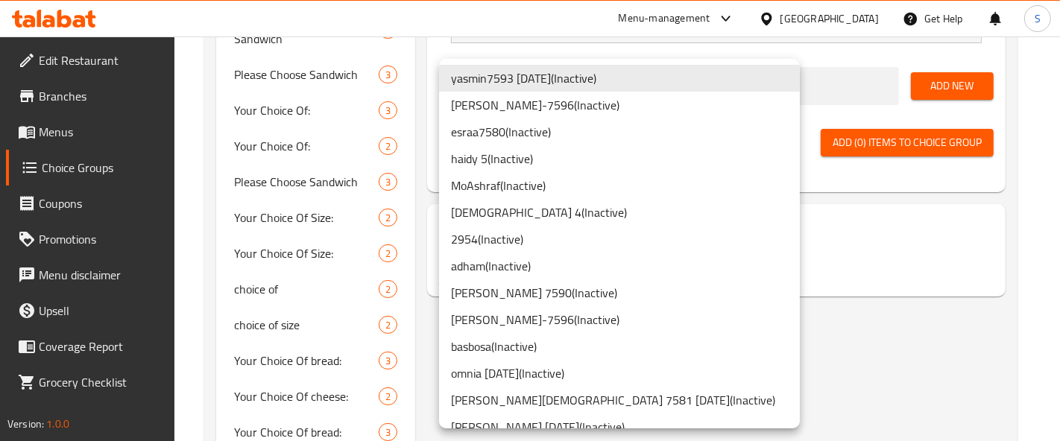
click at [500, 162] on li "haidy 5 ( Inactive )" at bounding box center [619, 158] width 361 height 27
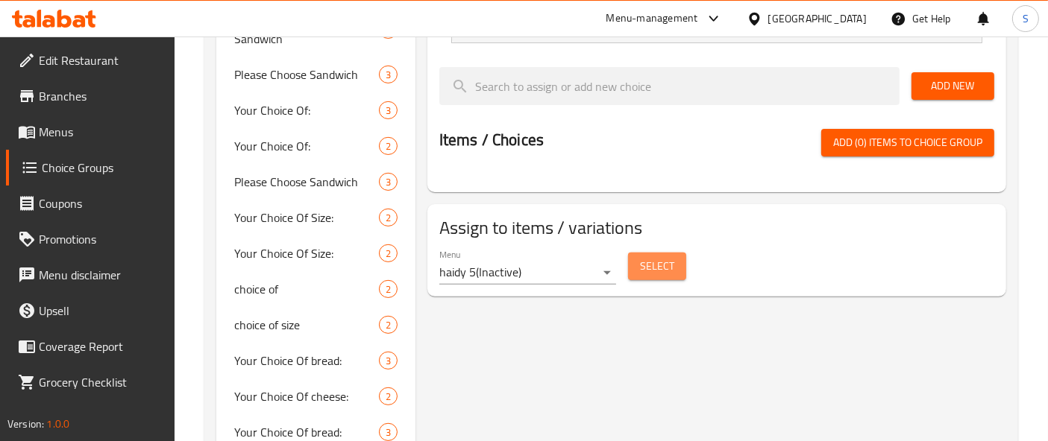
click at [656, 268] on span "Select" at bounding box center [657, 266] width 34 height 19
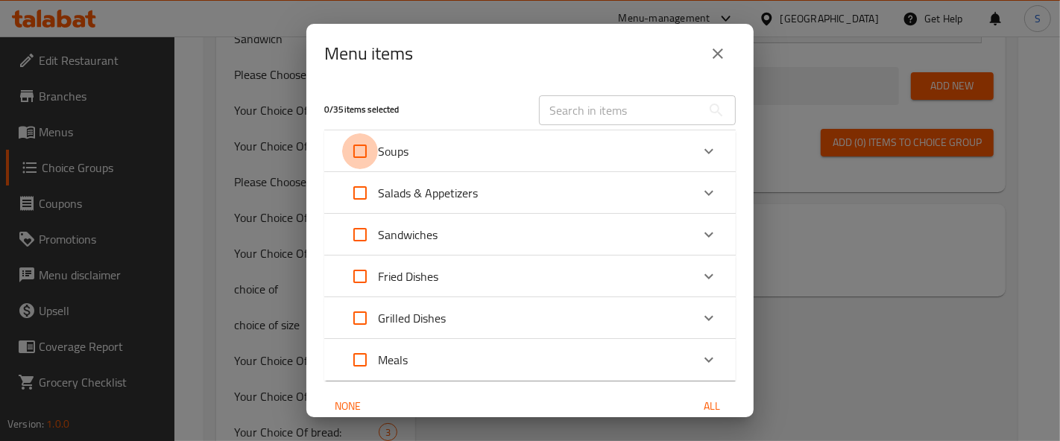
click at [362, 150] on input "Expand" at bounding box center [360, 151] width 36 height 36
checkbox input "true"
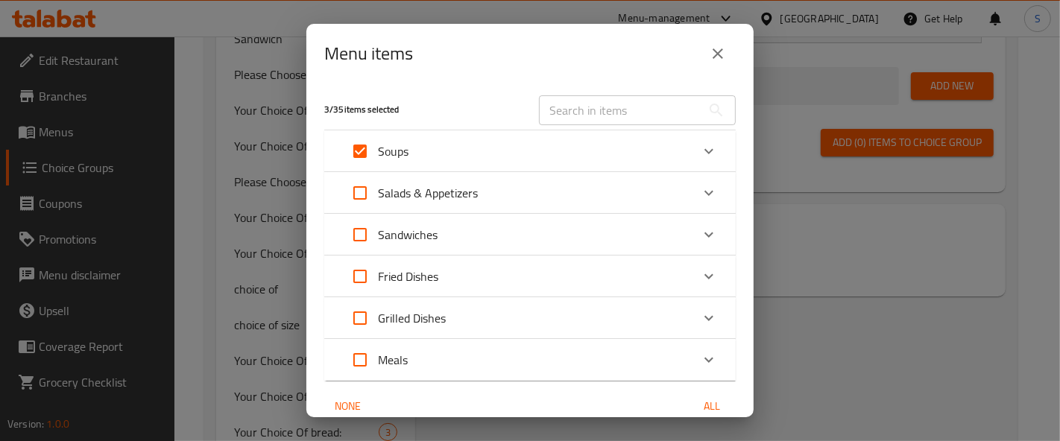
click at [700, 143] on icon "Expand" at bounding box center [709, 151] width 18 height 18
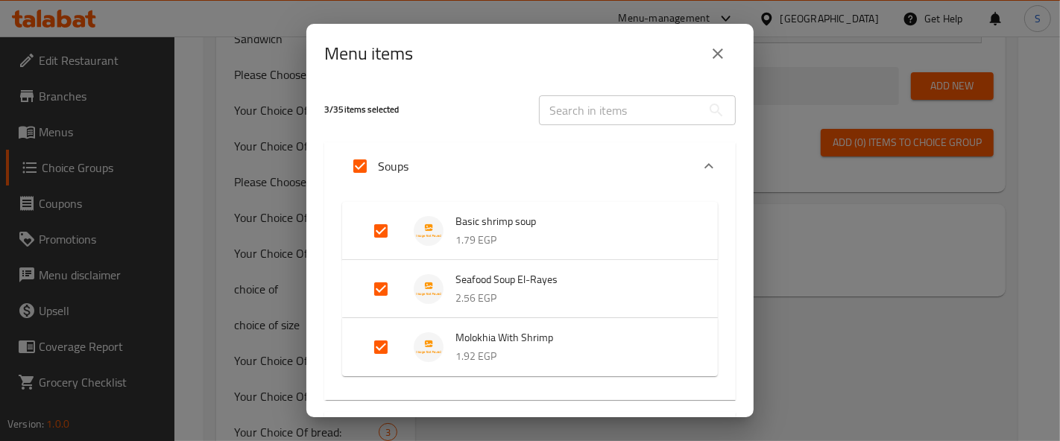
drag, startPoint x: 386, startPoint y: 285, endPoint x: 383, endPoint y: 321, distance: 36.7
click at [384, 285] on input "Expand" at bounding box center [381, 289] width 36 height 36
checkbox input "false"
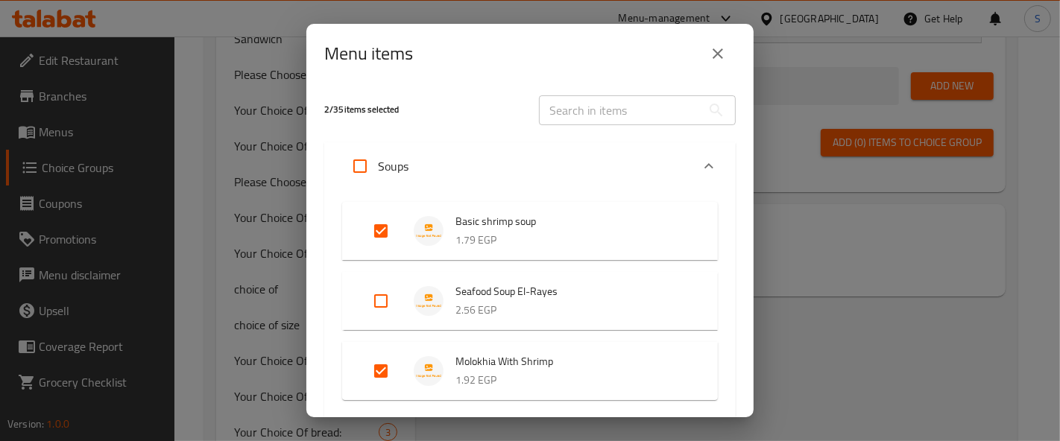
click at [379, 368] on input "Expand" at bounding box center [381, 371] width 36 height 36
checkbox input "false"
click at [365, 170] on input "Expand" at bounding box center [360, 166] width 36 height 36
checkbox input "true"
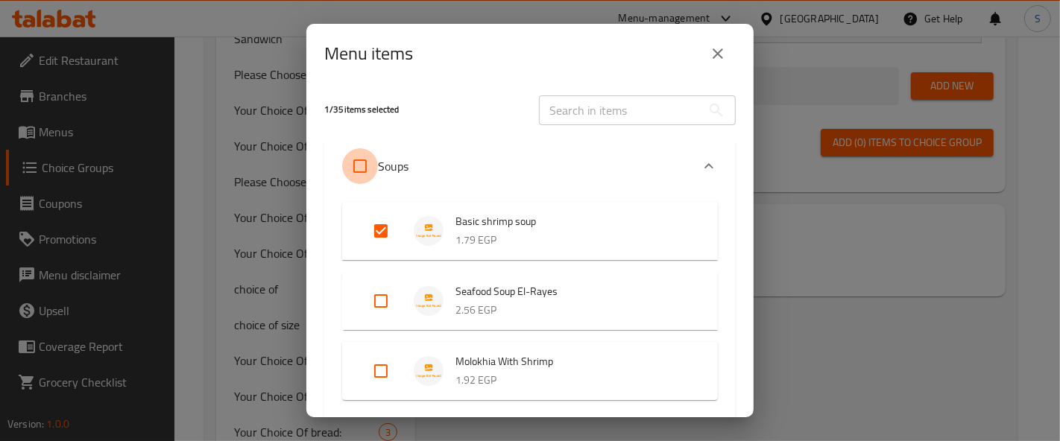
checkbox input "true"
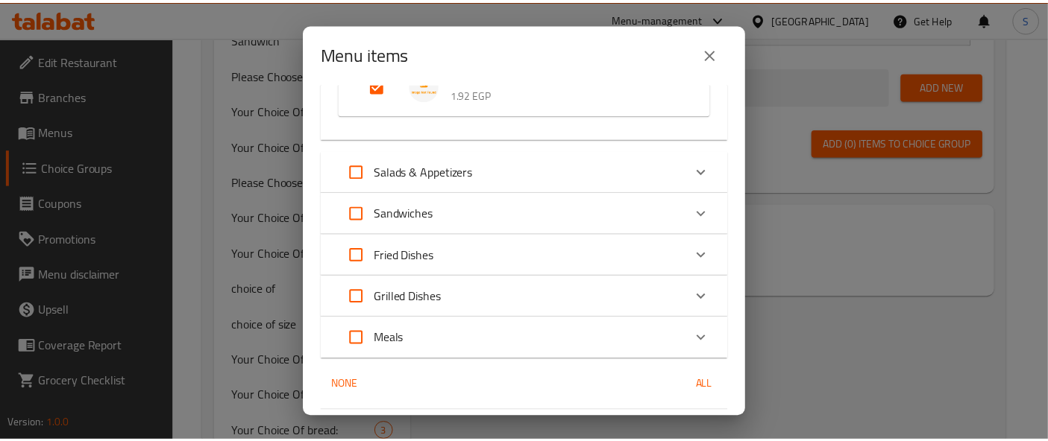
scroll to position [330, 0]
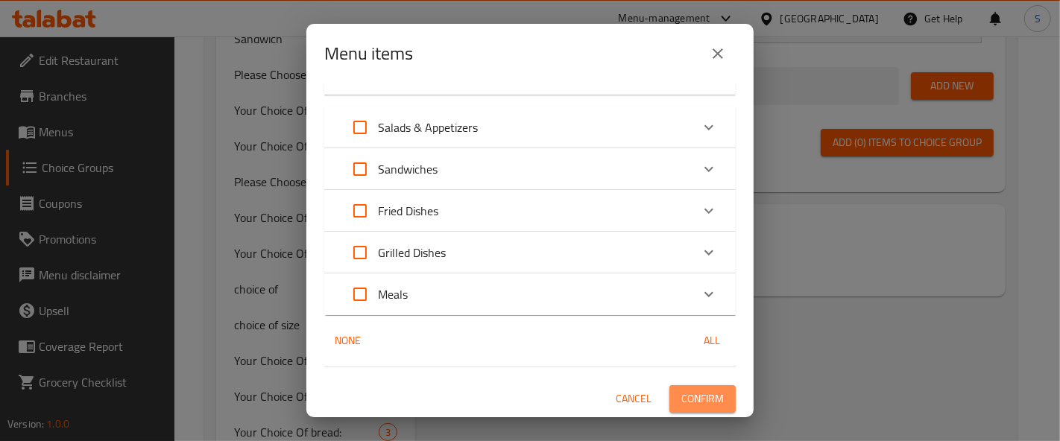
click at [702, 407] on span "Confirm" at bounding box center [703, 399] width 43 height 19
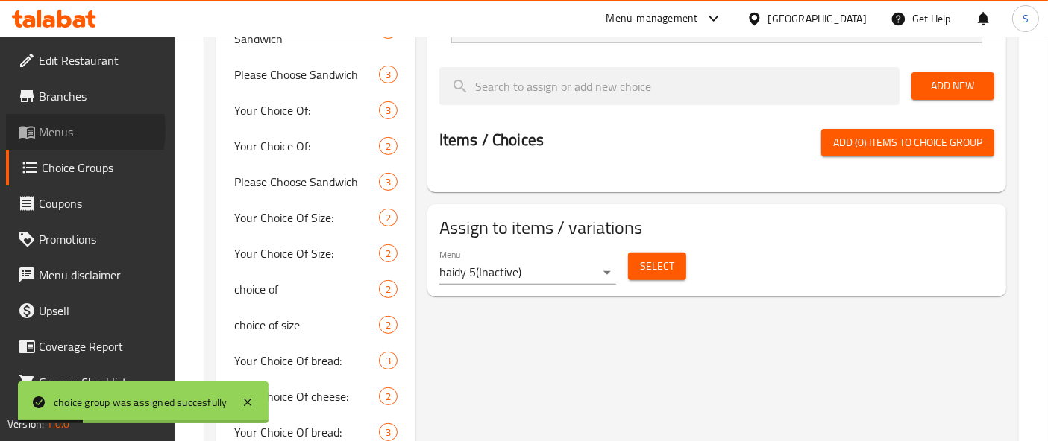
click at [65, 130] on span "Menus" at bounding box center [101, 132] width 125 height 18
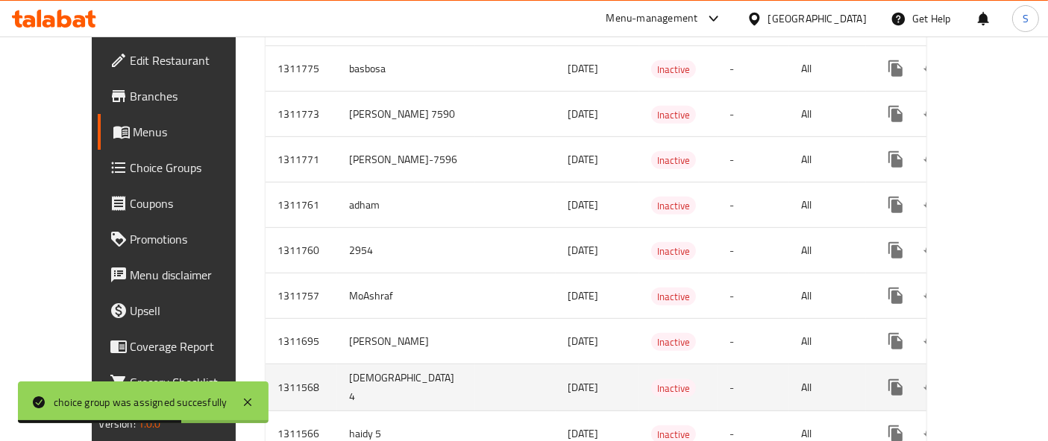
scroll to position [713, 0]
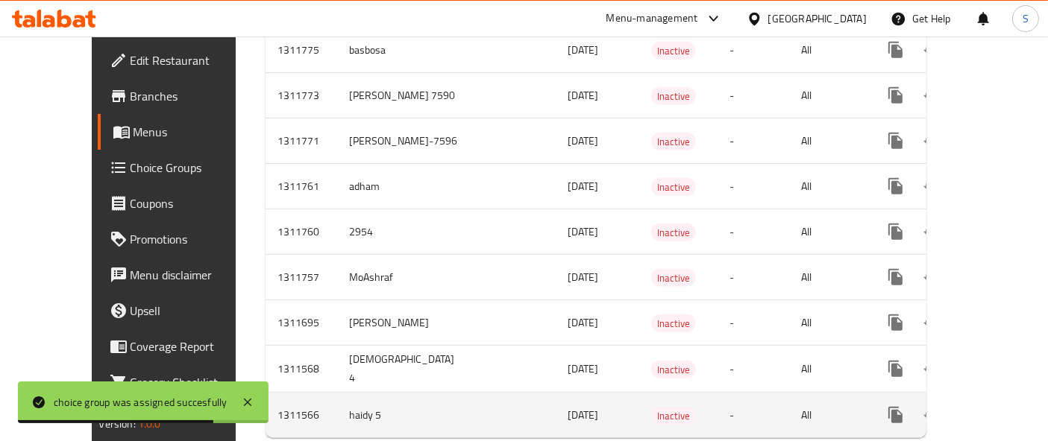
click at [994, 406] on icon "enhanced table" at bounding box center [1003, 415] width 18 height 18
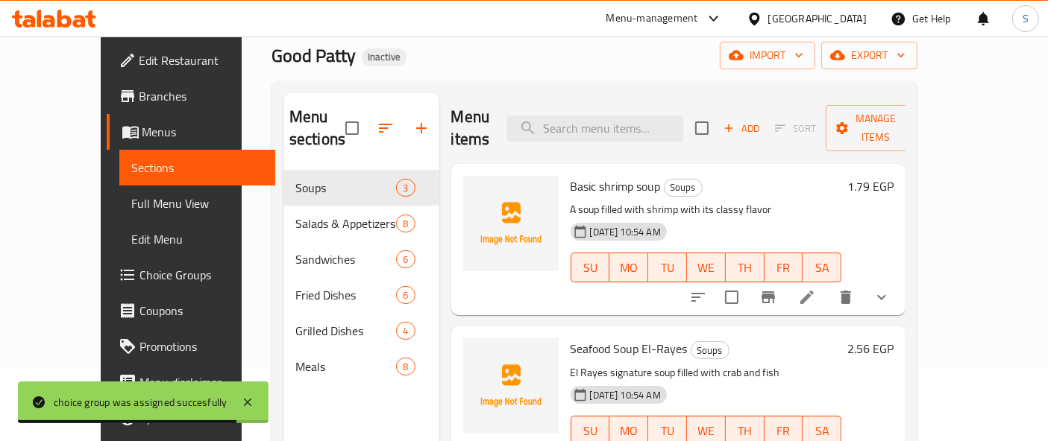
scroll to position [43, 0]
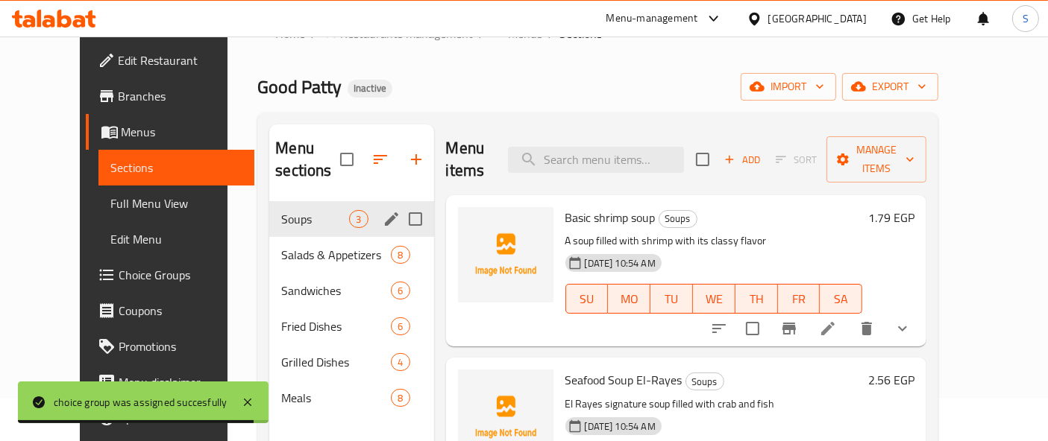
click at [269, 201] on div "Soups 3" at bounding box center [351, 219] width 164 height 36
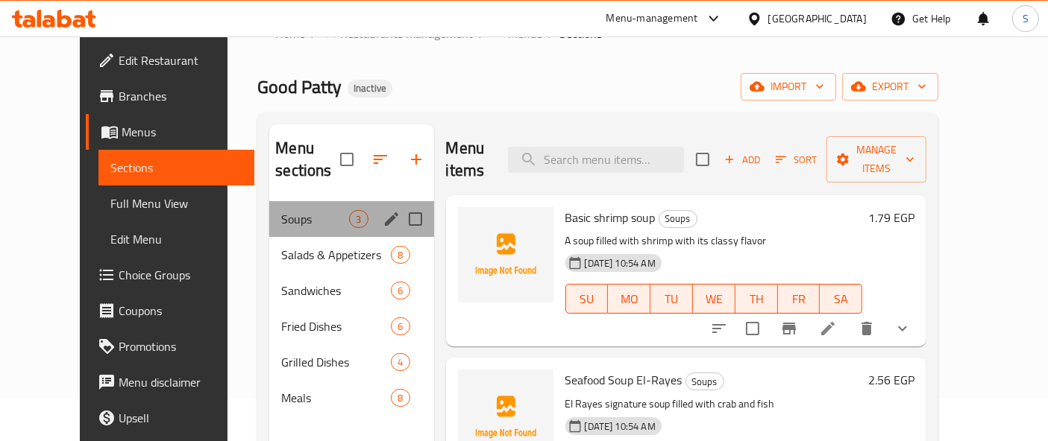
click at [269, 201] on div "Soups 3" at bounding box center [351, 219] width 164 height 36
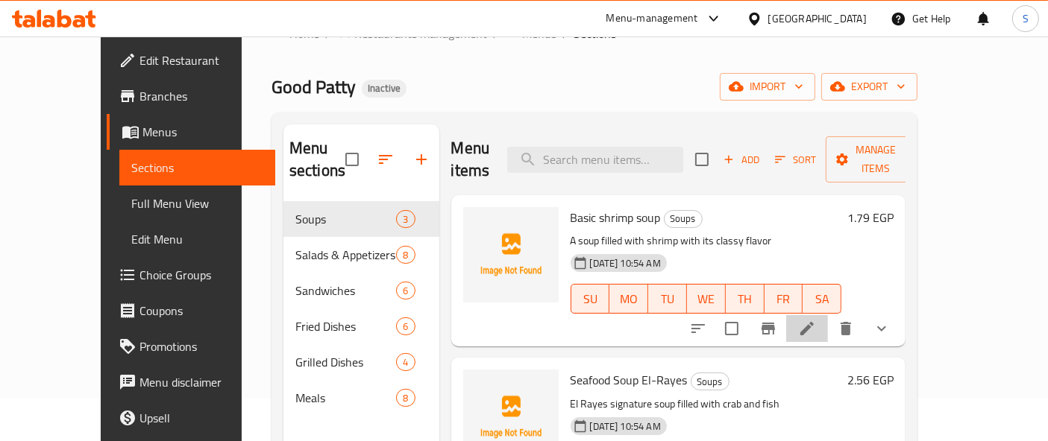
click at [828, 315] on li at bounding box center [807, 328] width 42 height 27
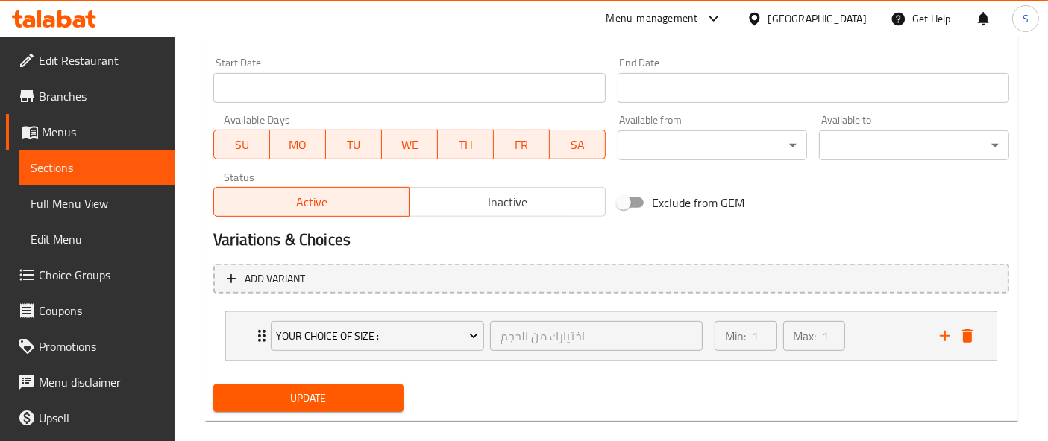
scroll to position [634, 0]
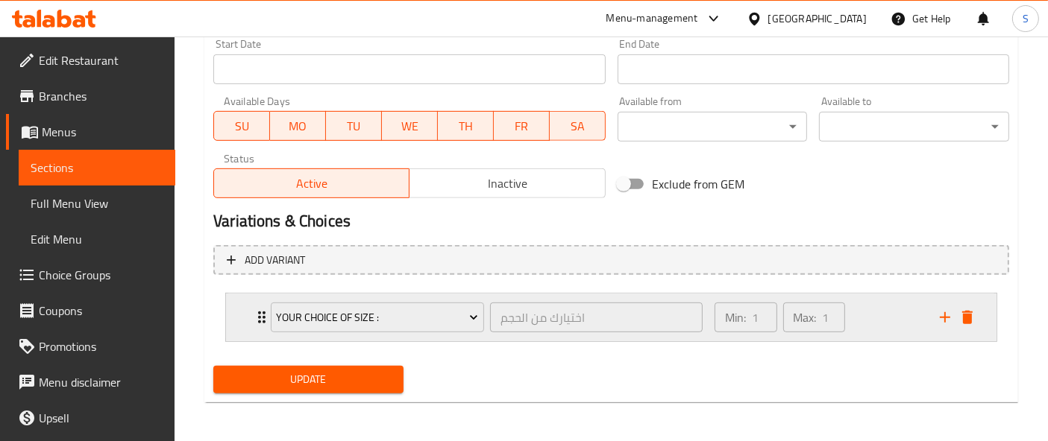
click at [239, 317] on div "Your Choice of size : اختيارك من الحجم : ​ Min: 1 ​ Max: 1 ​" at bounding box center [611, 318] width 770 height 48
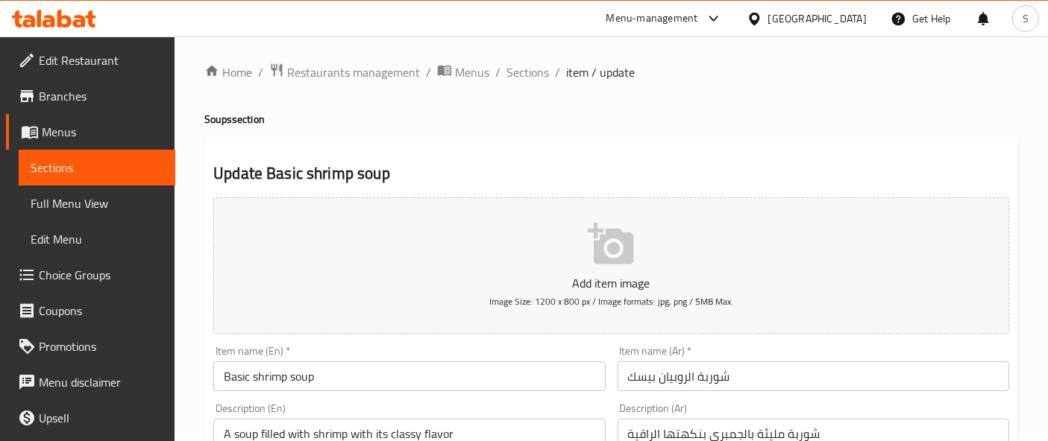
scroll to position [0, 0]
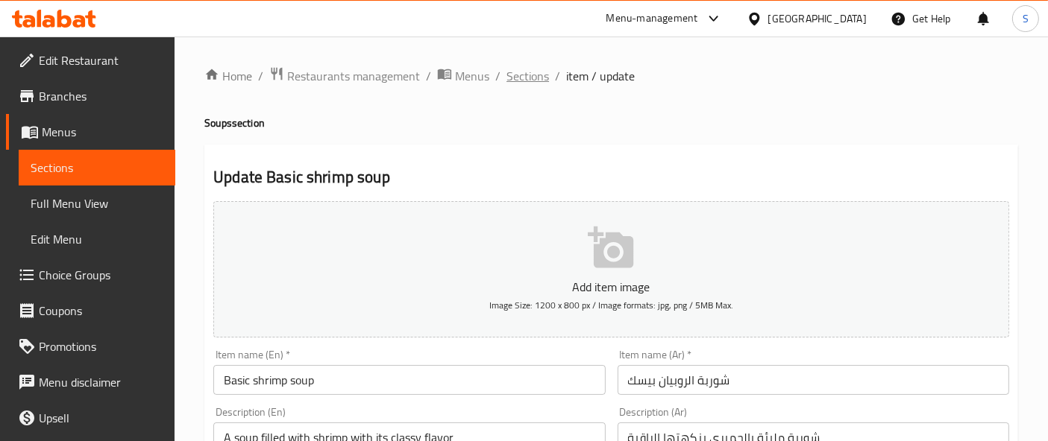
click at [509, 71] on span "Sections" at bounding box center [527, 76] width 43 height 18
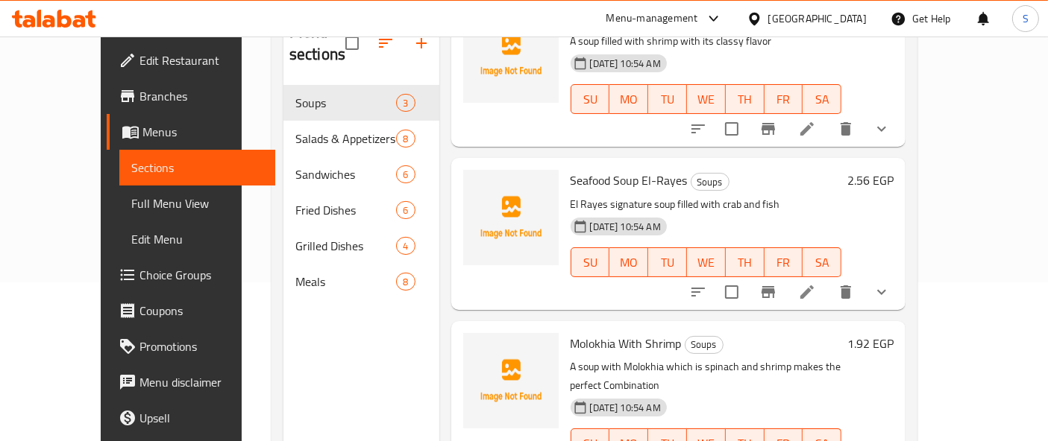
scroll to position [166, 0]
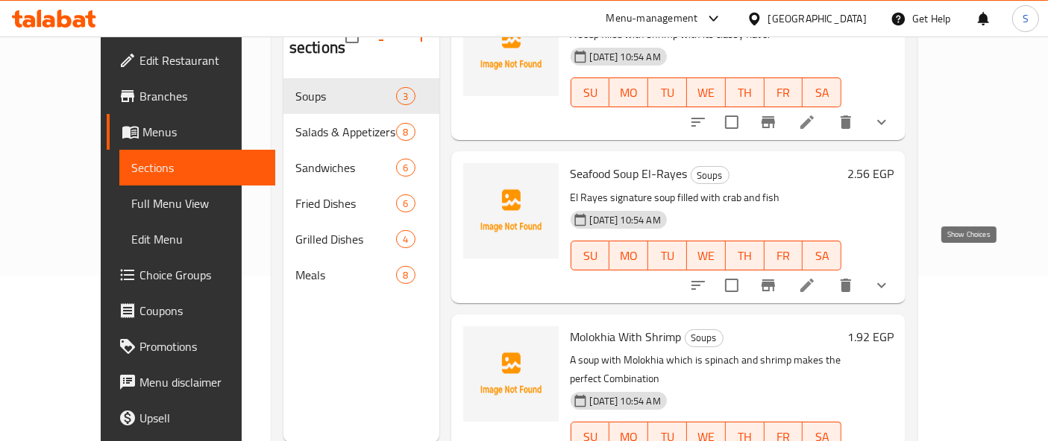
click at [890, 277] on icon "show more" at bounding box center [881, 286] width 18 height 18
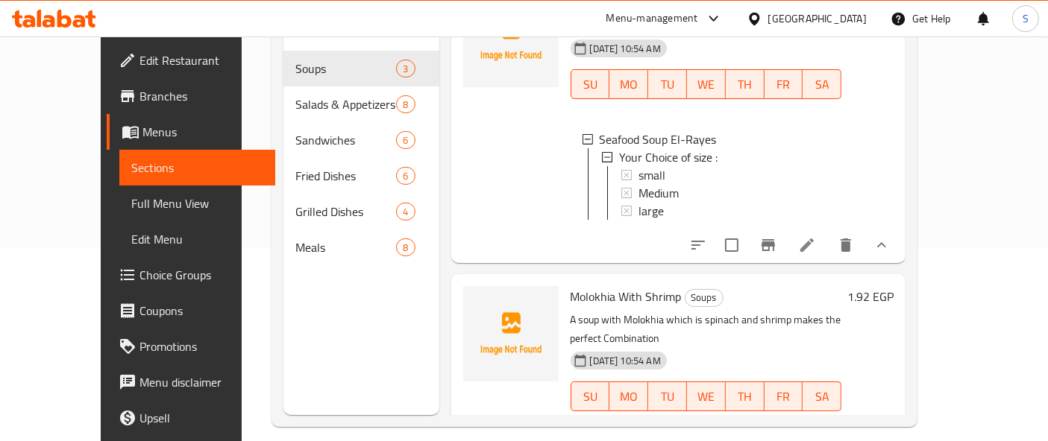
scroll to position [208, 0]
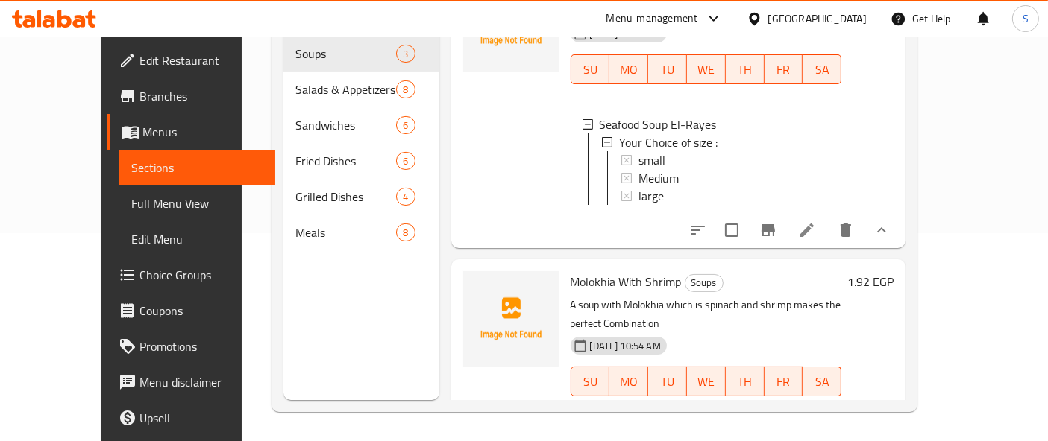
click at [899, 394] on button "show more" at bounding box center [881, 412] width 36 height 36
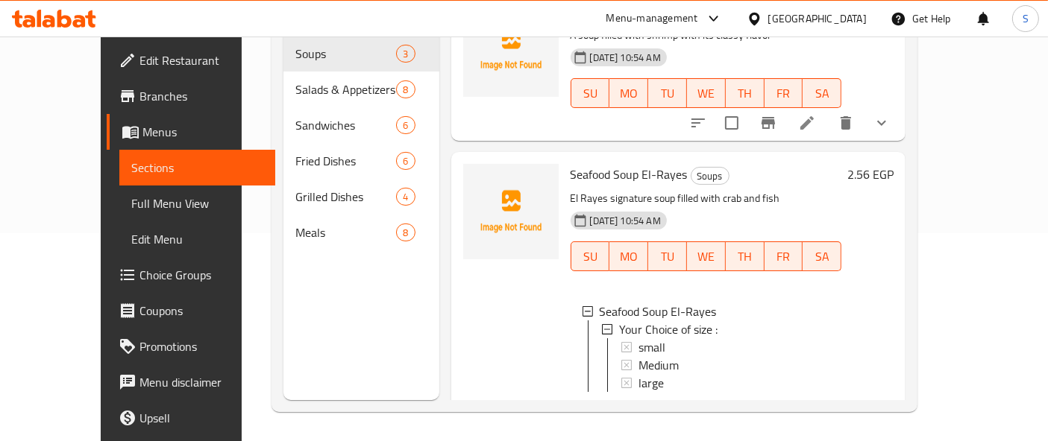
scroll to position [0, 0]
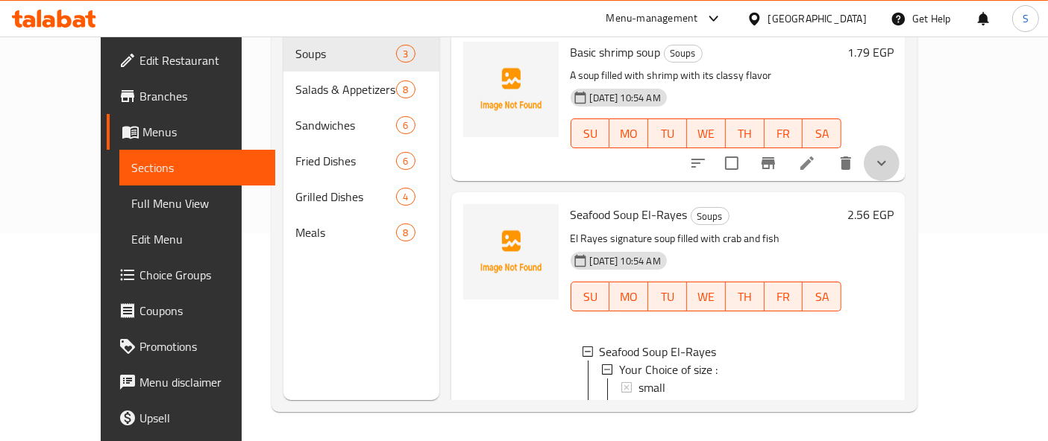
click at [890, 154] on icon "show more" at bounding box center [881, 163] width 18 height 18
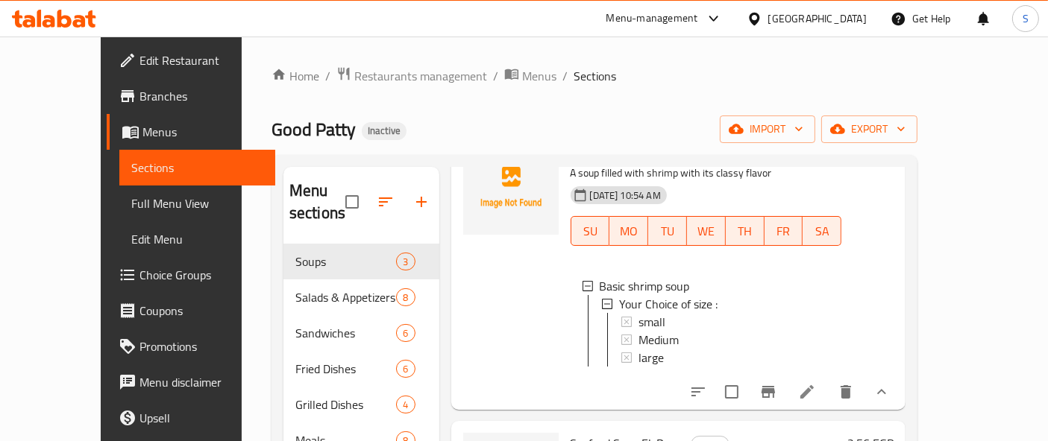
scroll to position [166, 0]
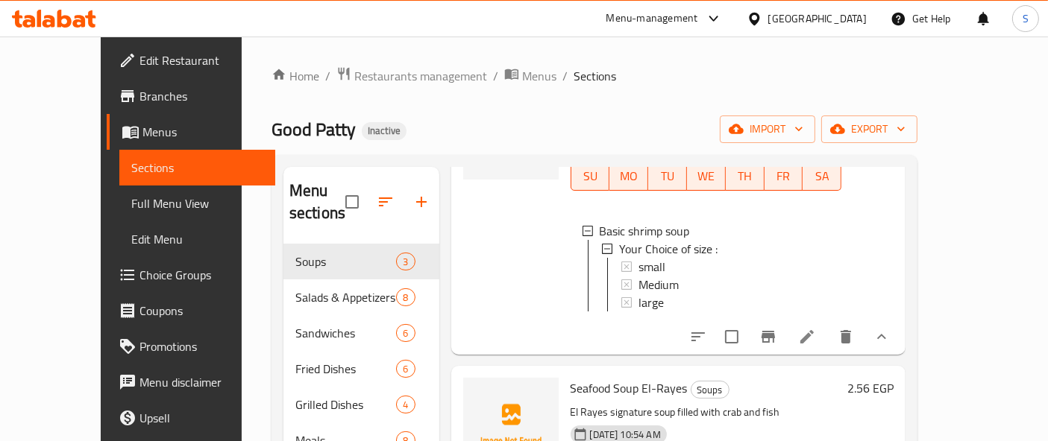
click at [899, 338] on button "show more" at bounding box center [881, 337] width 36 height 36
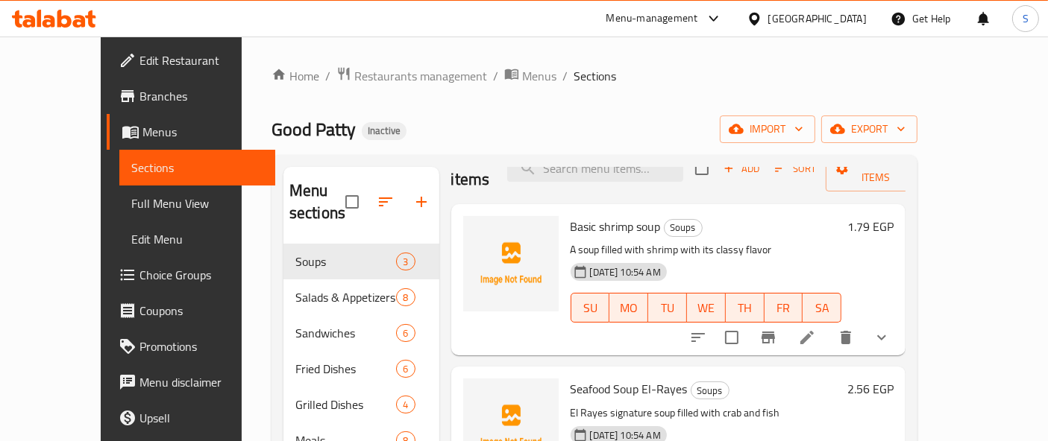
scroll to position [0, 0]
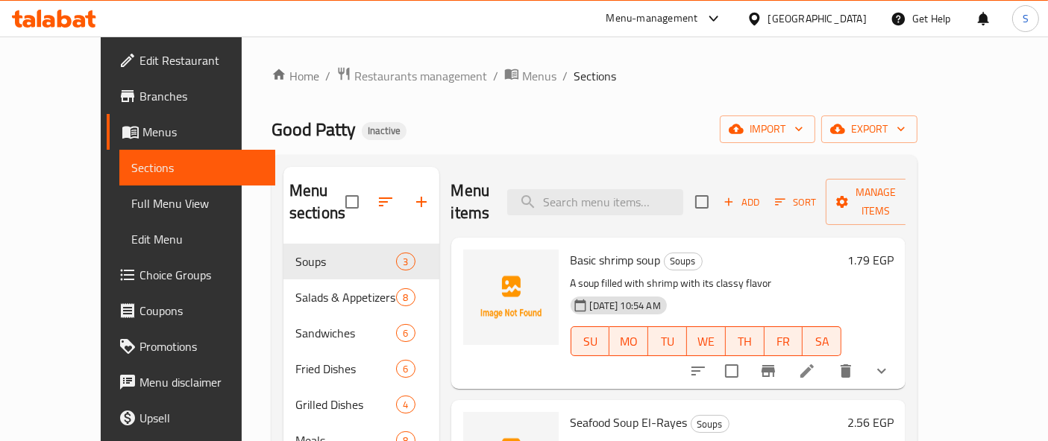
click at [895, 368] on div "Menu items Add Sort Manage items Basic shrimp soup Soups A soup filled with shr…" at bounding box center [672, 387] width 467 height 441
click at [816, 362] on icon at bounding box center [807, 371] width 18 height 18
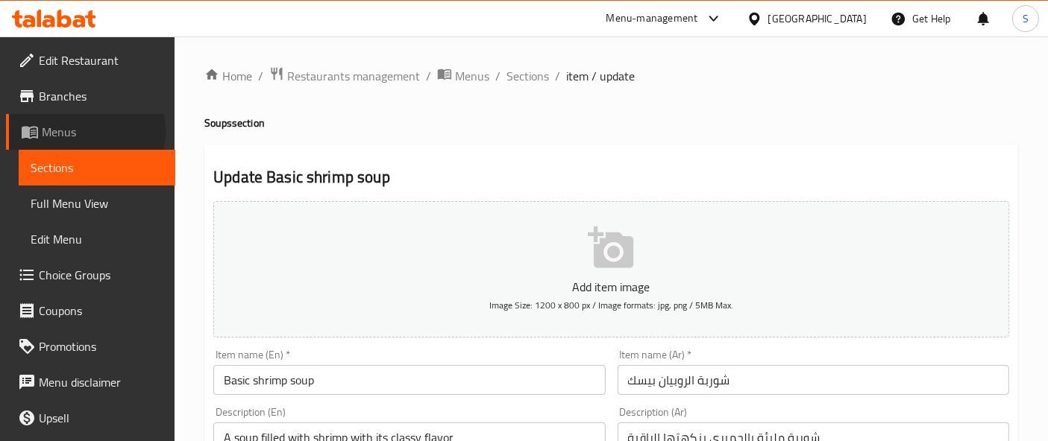
click at [78, 130] on span "Menus" at bounding box center [103, 132] width 122 height 18
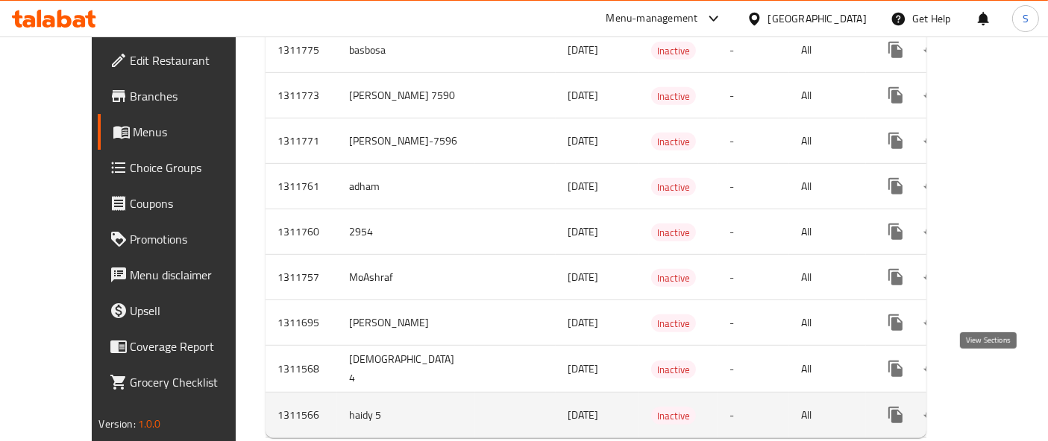
click at [992, 397] on link "enhanced table" at bounding box center [1003, 415] width 36 height 36
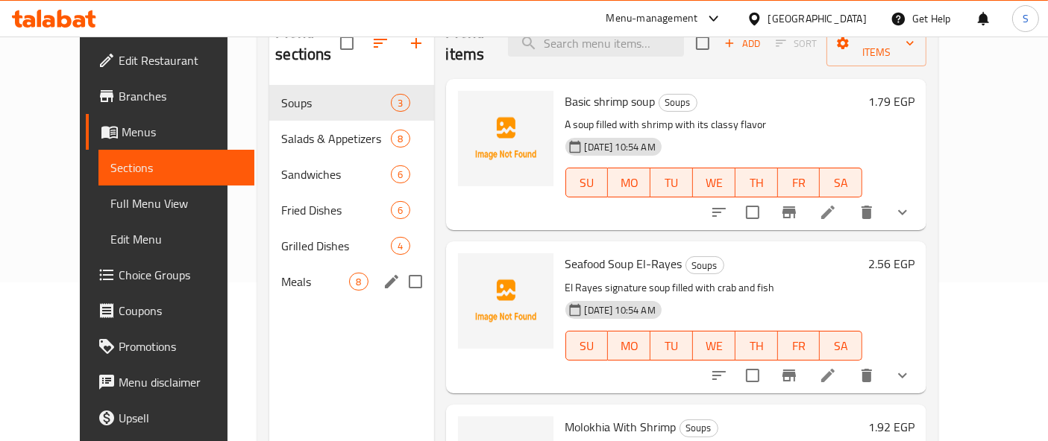
scroll to position [125, 0]
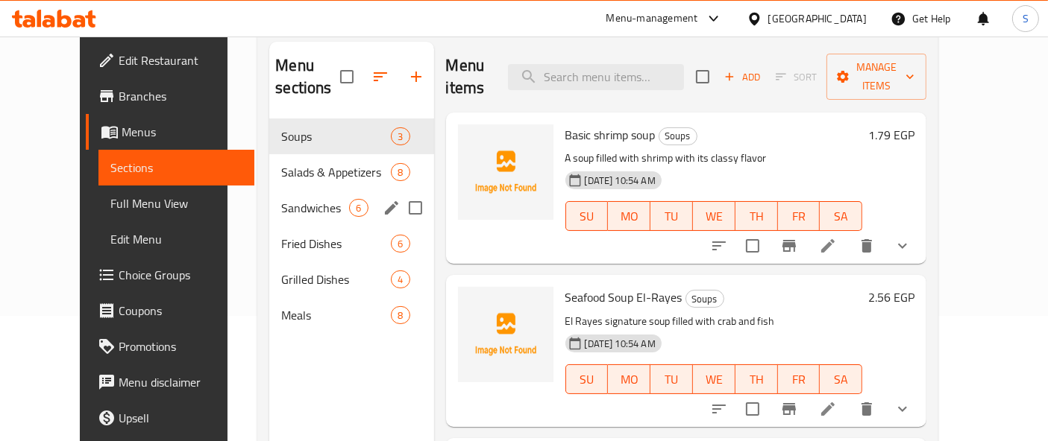
click at [300, 190] on div "Sandwiches 6" at bounding box center [351, 208] width 164 height 36
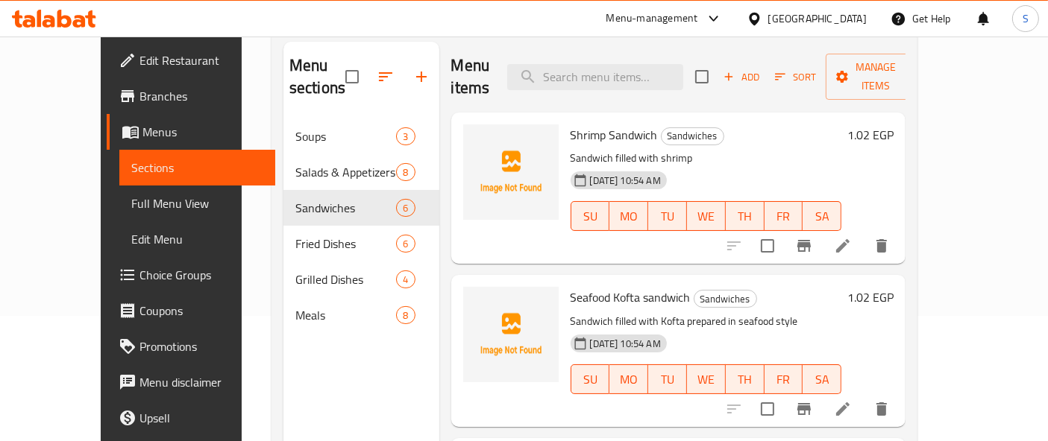
click at [863, 235] on li at bounding box center [843, 246] width 42 height 27
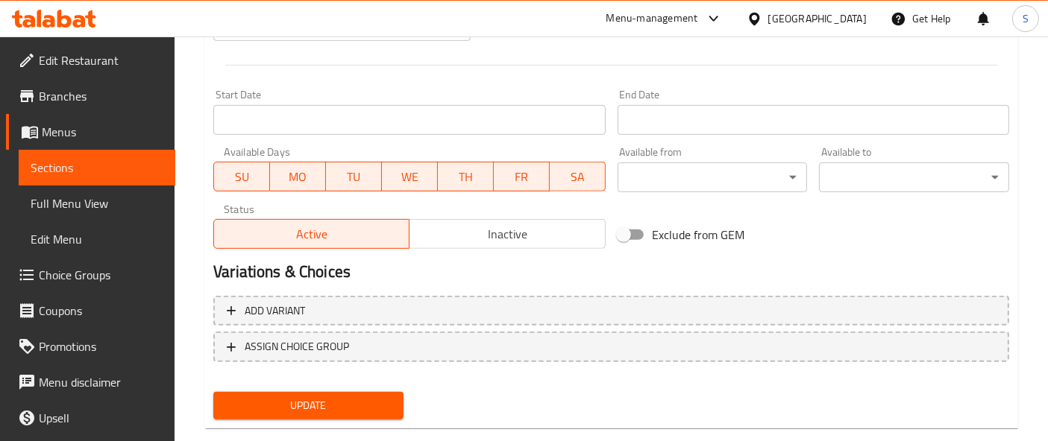
scroll to position [609, 0]
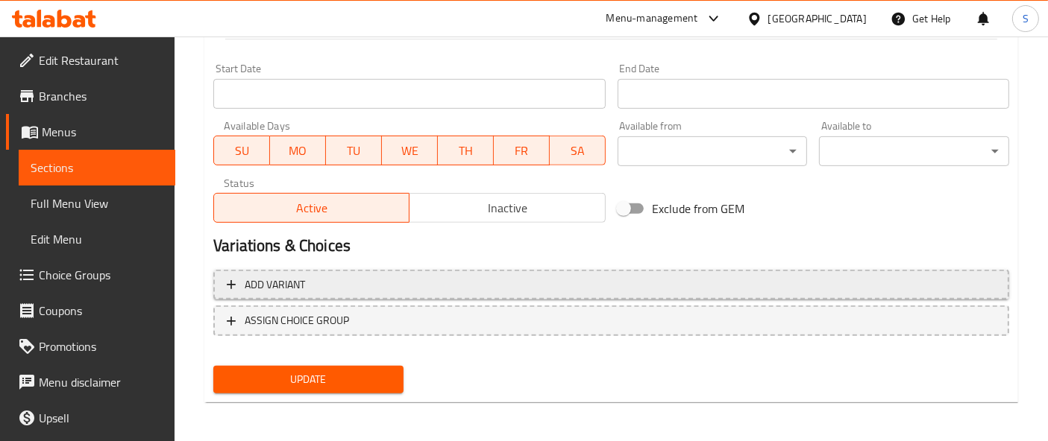
click at [306, 277] on span "Add variant" at bounding box center [611, 285] width 769 height 19
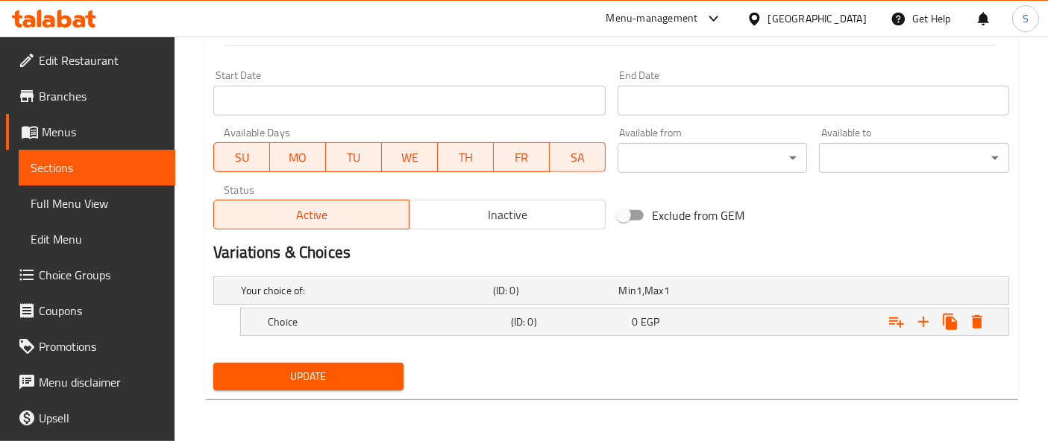
scroll to position [600, 0]
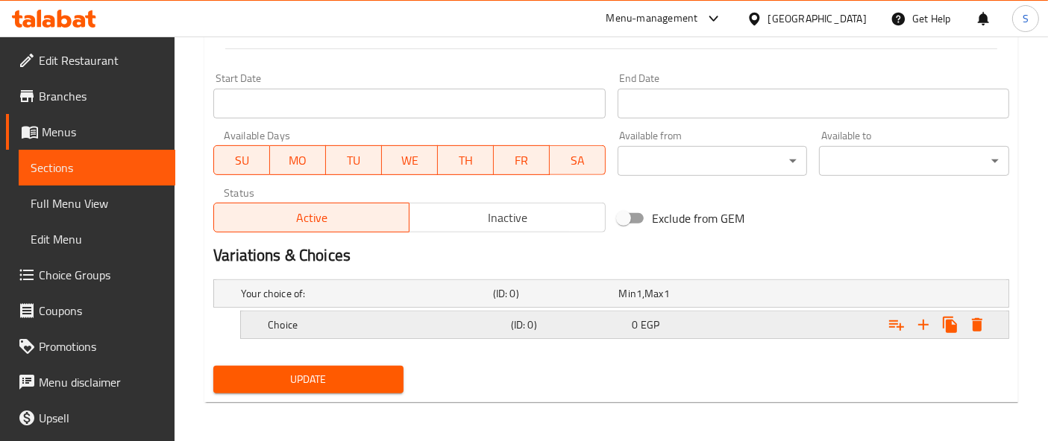
click at [352, 318] on h5 "Choice" at bounding box center [386, 325] width 237 height 15
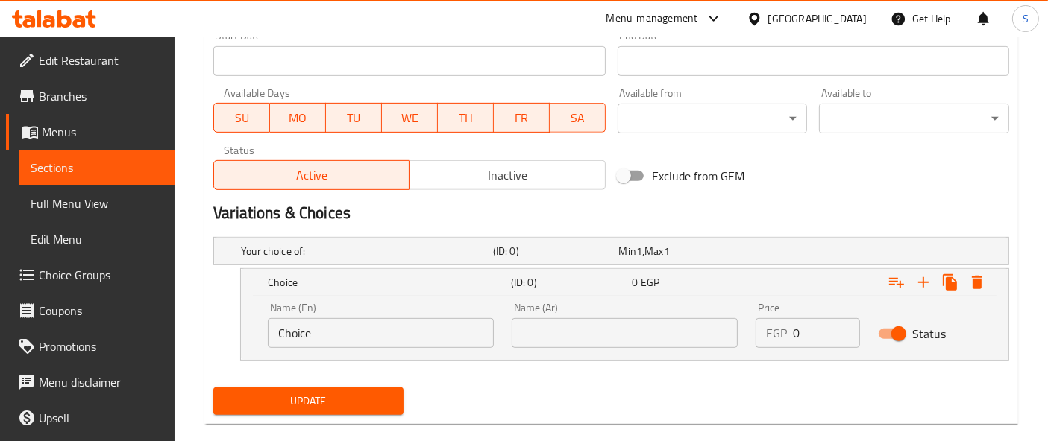
scroll to position [664, 0]
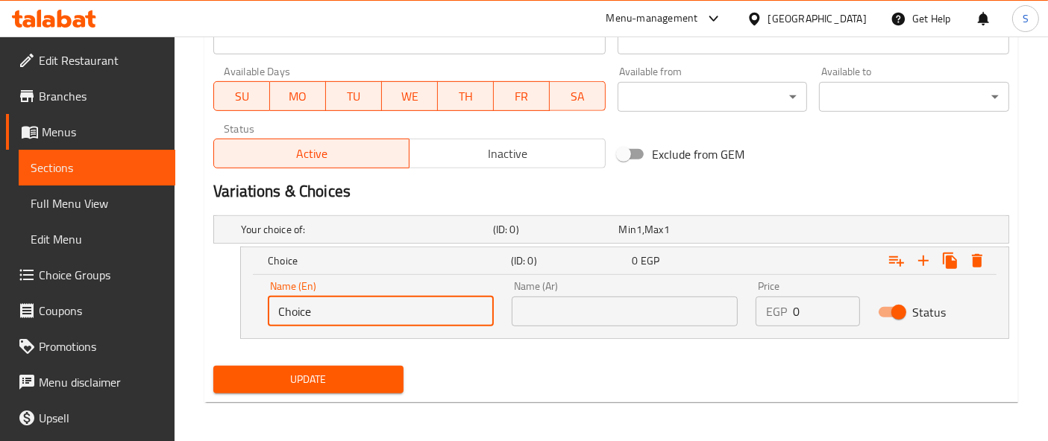
drag, startPoint x: 272, startPoint y: 299, endPoint x: 255, endPoint y: 299, distance: 17.1
click at [255, 299] on div "Name (En) Choice Name (En) Name (Ar) Name (Ar) Price EGP 0 Price Status" at bounding box center [624, 306] width 767 height 63
type input "Medium"
click at [599, 309] on input "text" at bounding box center [625, 312] width 226 height 30
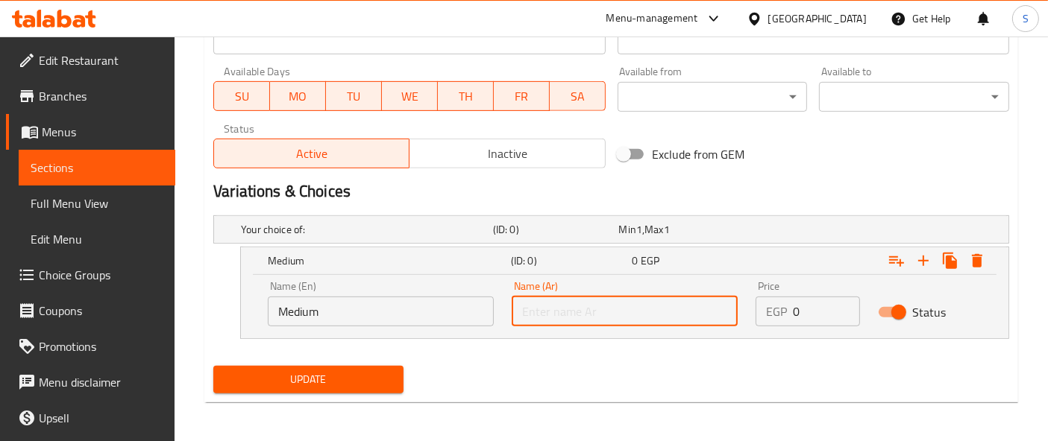
type input "وسط"
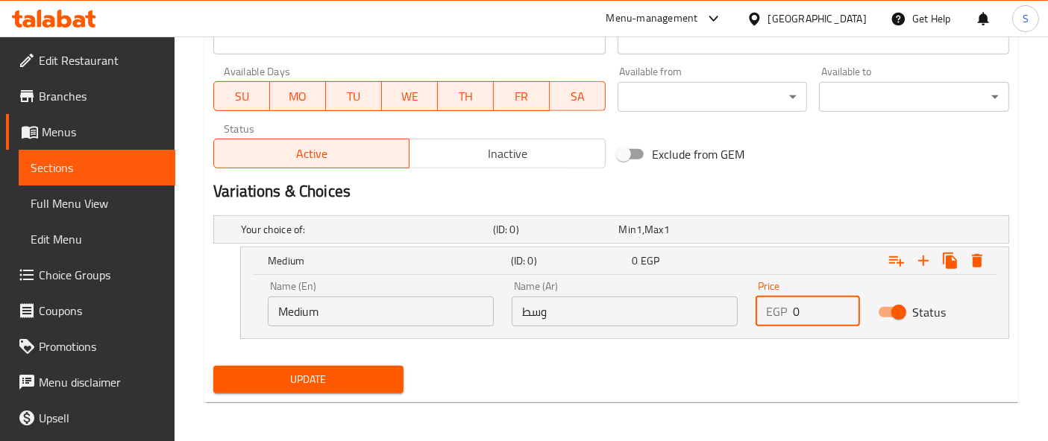
click at [779, 307] on div "EGP 0 Price" at bounding box center [807, 312] width 104 height 30
type input "100"
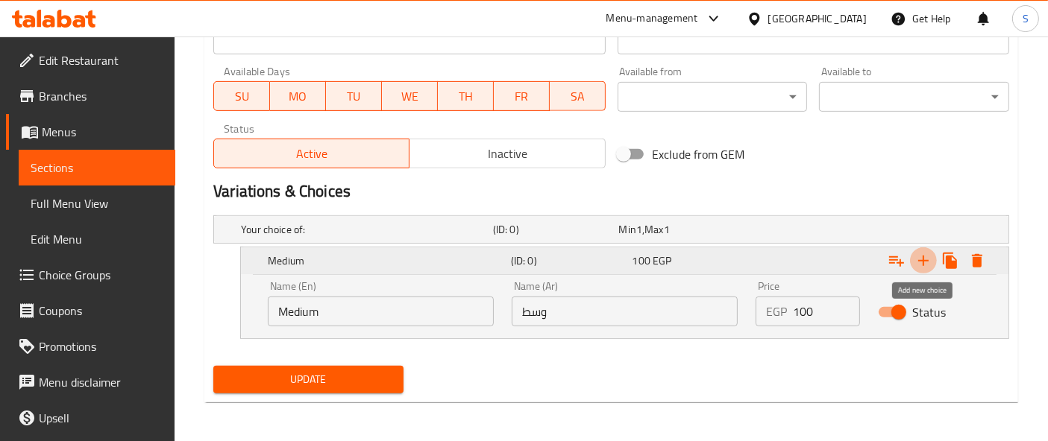
click at [923, 256] on icon "Expand" at bounding box center [923, 261] width 10 height 10
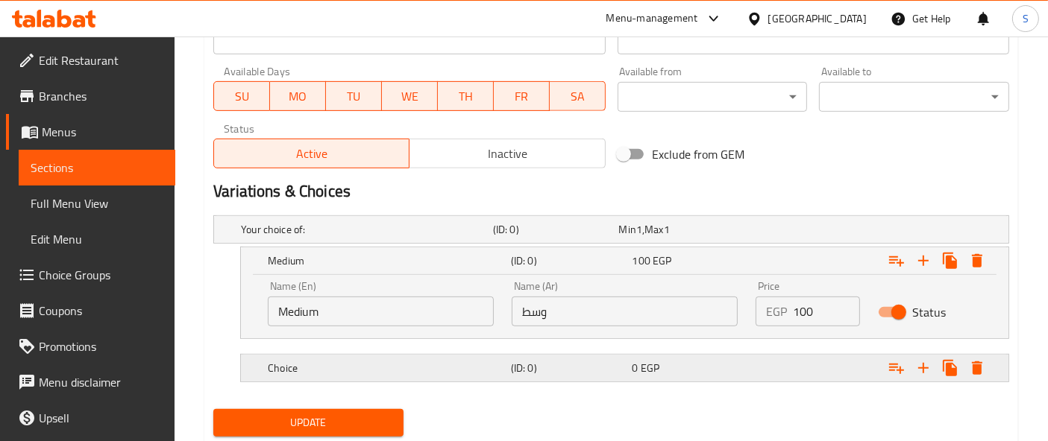
click at [439, 378] on div "Choice (ID: 0) 0 EGP" at bounding box center [629, 368] width 729 height 33
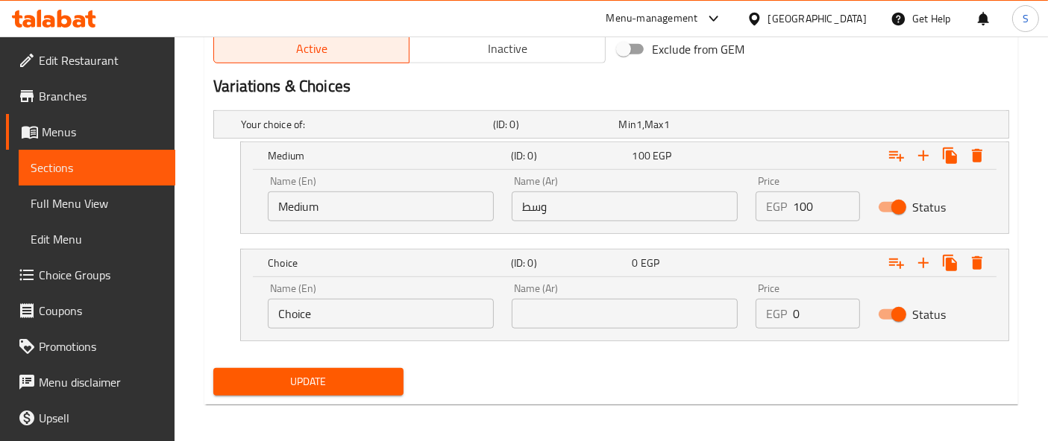
scroll to position [770, 0]
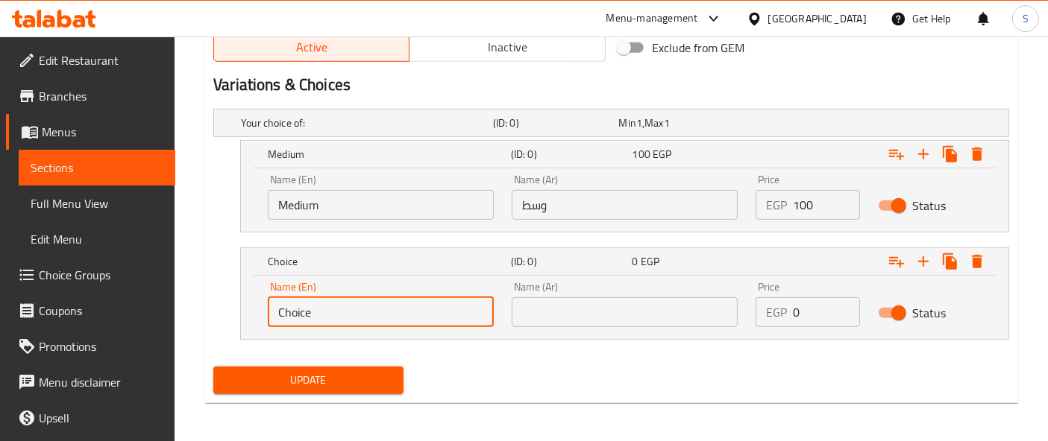
drag, startPoint x: 353, startPoint y: 321, endPoint x: 215, endPoint y: 317, distance: 138.0
click at [215, 317] on div "Choice (ID: 0) 0 EGP Name (En) Choice Name (En) Name (Ar) Name (Ar) Price EGP 0…" at bounding box center [611, 294] width 796 height 92
type input "large"
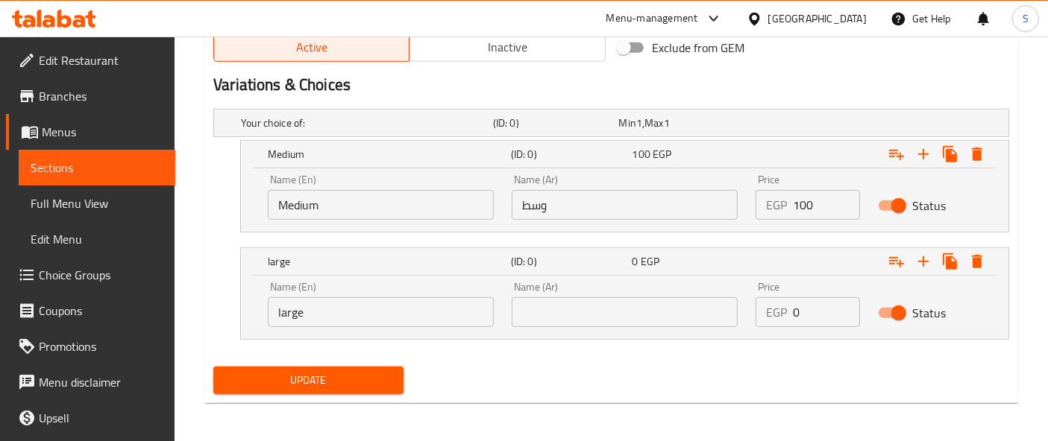
click at [564, 287] on div "Name (Ar) Name (Ar)" at bounding box center [625, 304] width 226 height 45
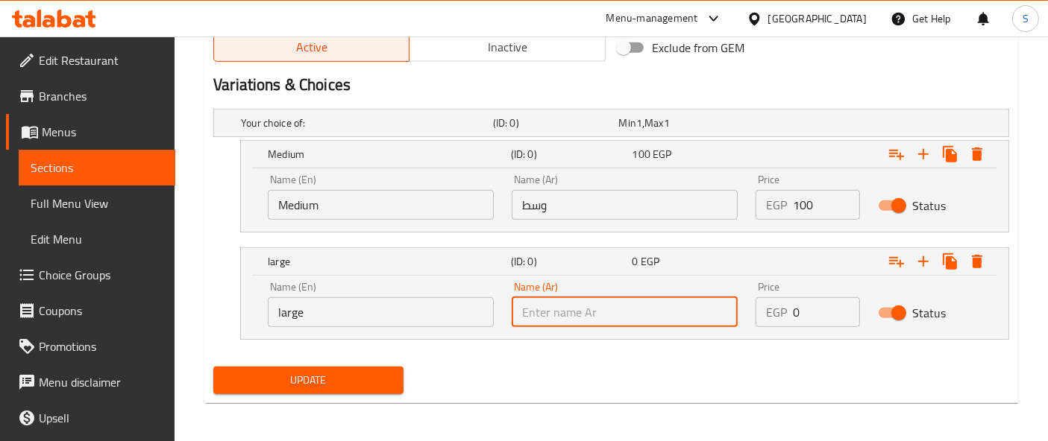
click at [581, 300] on input "text" at bounding box center [625, 313] width 226 height 30
type input "كبير"
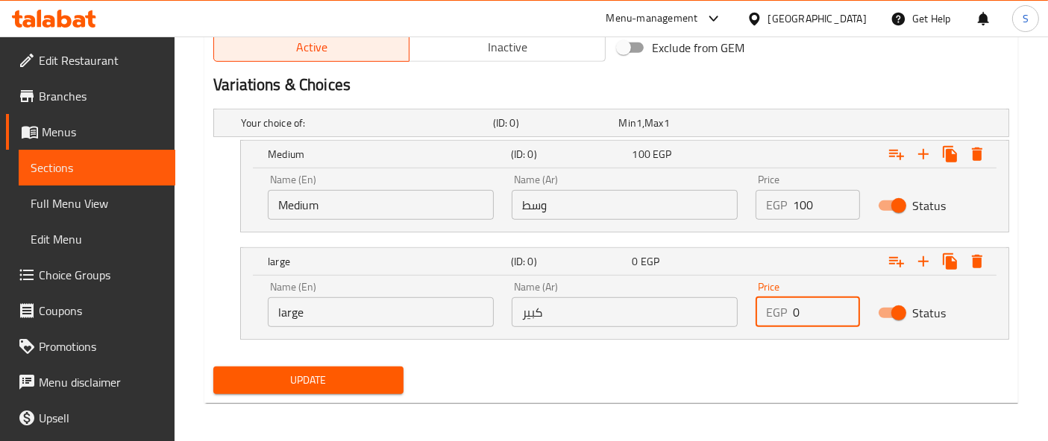
drag, startPoint x: 790, startPoint y: 318, endPoint x: 767, endPoint y: 318, distance: 23.1
click at [773, 318] on div "EGP 0 Price" at bounding box center [807, 313] width 104 height 30
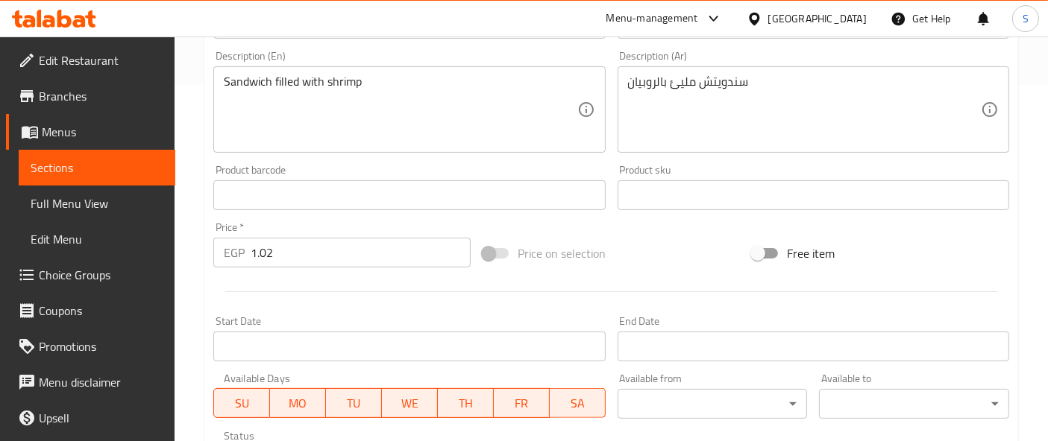
scroll to position [356, 0]
type input "150"
drag, startPoint x: 288, startPoint y: 242, endPoint x: 227, endPoint y: 235, distance: 60.8
click at [227, 235] on div "Price   * EGP 1.02 Price *" at bounding box center [341, 245] width 257 height 45
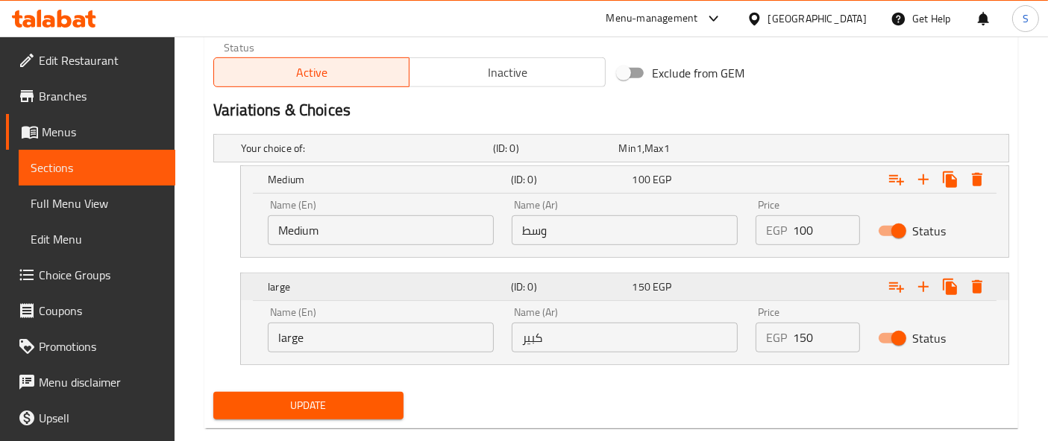
scroll to position [770, 0]
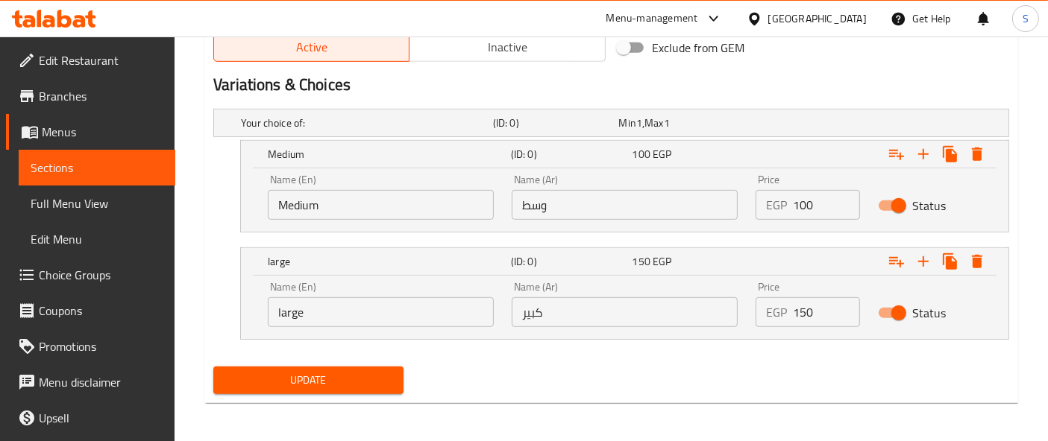
type input "0"
click at [343, 376] on span "Update" at bounding box center [308, 380] width 166 height 19
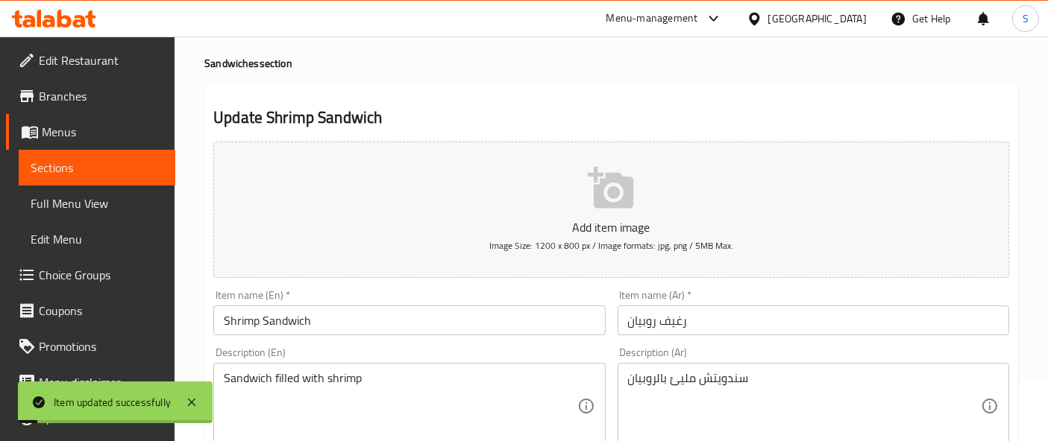
scroll to position [0, 0]
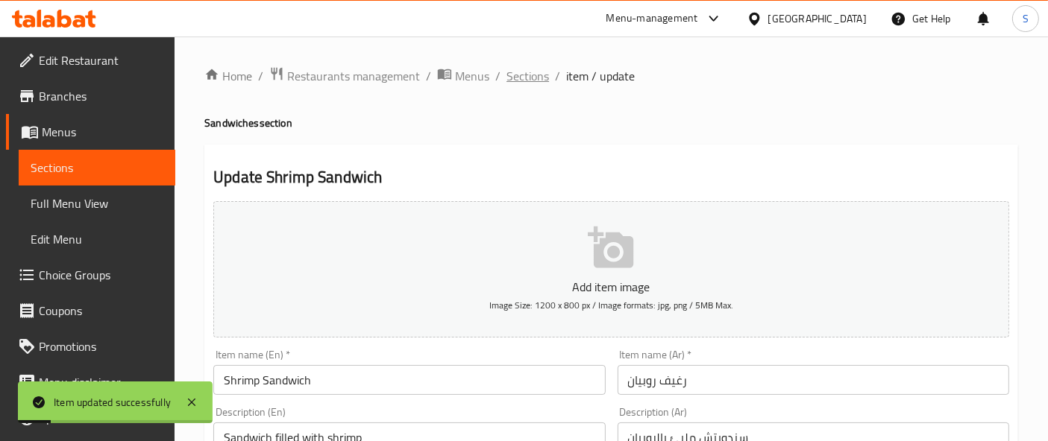
click at [541, 85] on span "Sections" at bounding box center [527, 76] width 43 height 18
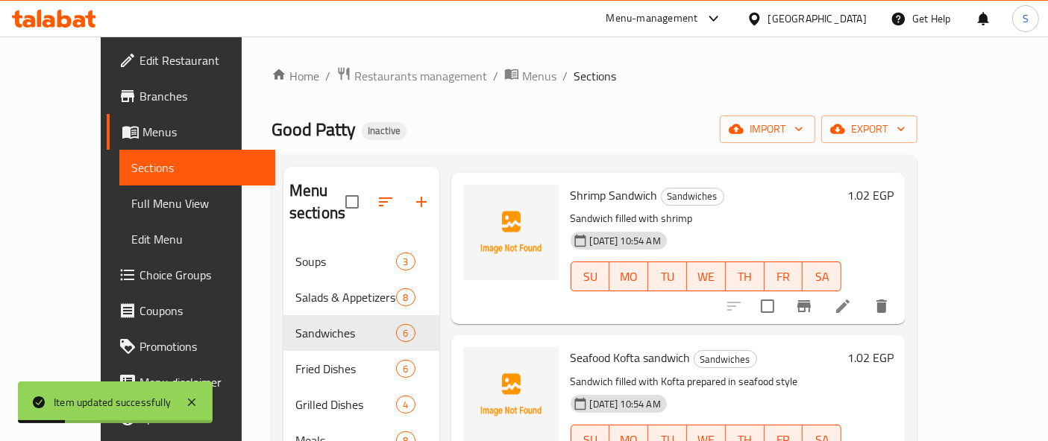
scroll to position [83, 0]
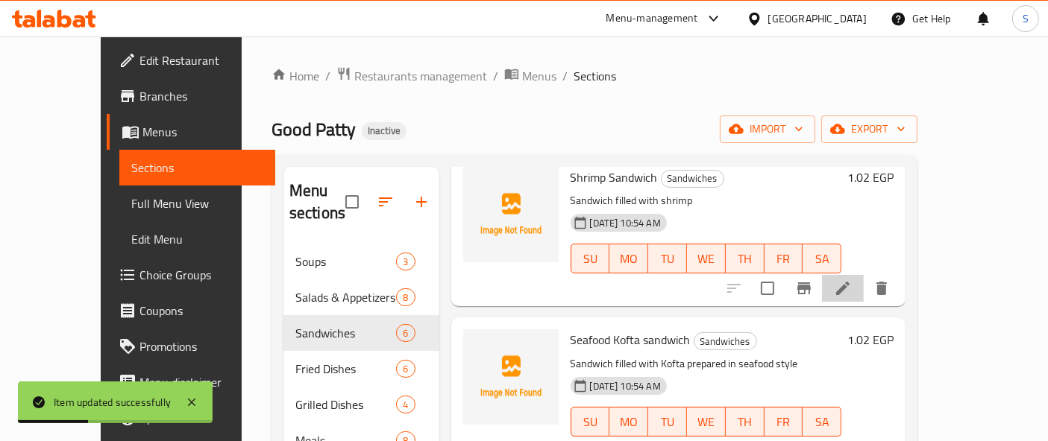
click at [863, 275] on li at bounding box center [843, 288] width 42 height 27
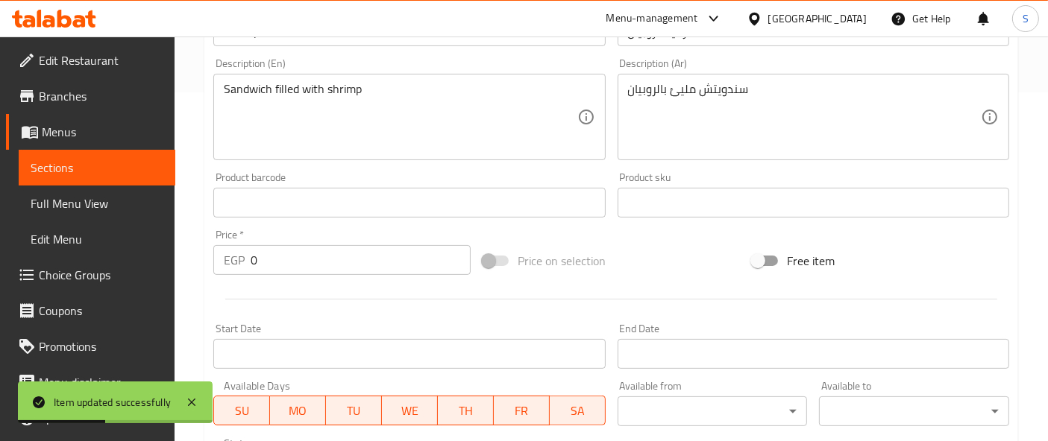
scroll to position [579, 0]
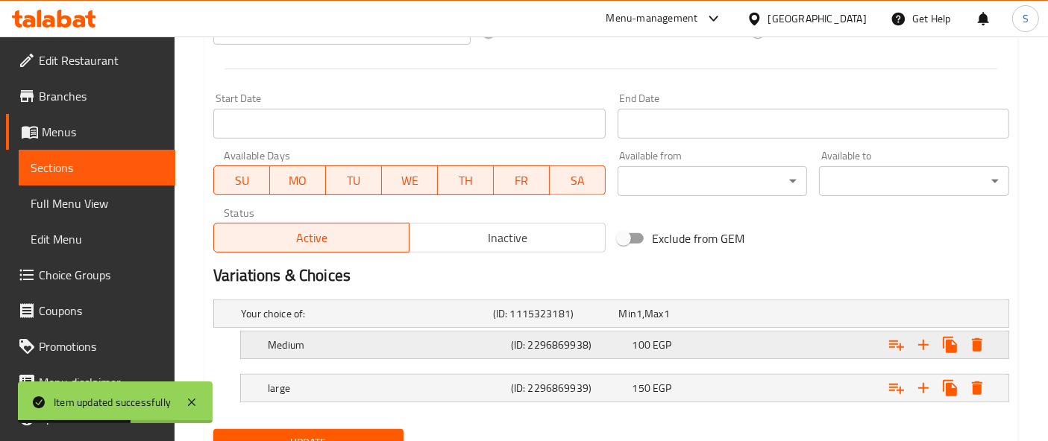
click at [242, 332] on div "Medium (ID: 2296869938) 100 EGP" at bounding box center [624, 345] width 767 height 27
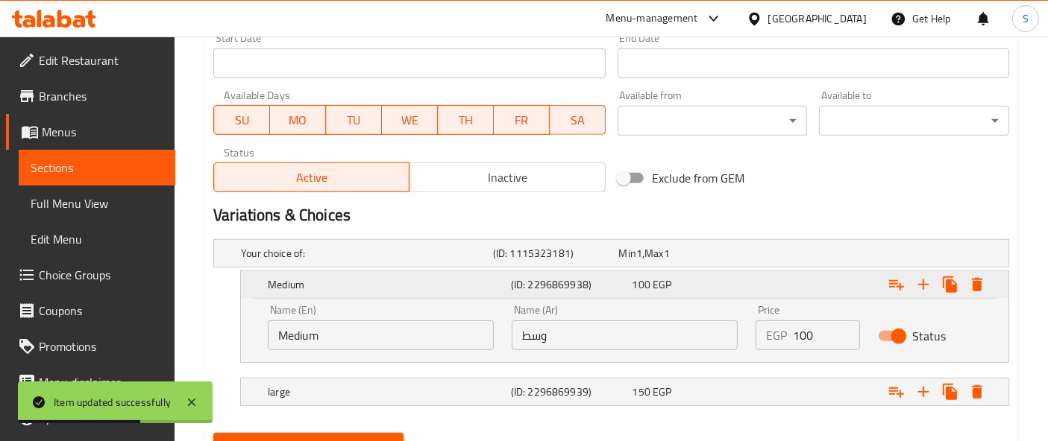
scroll to position [706, 0]
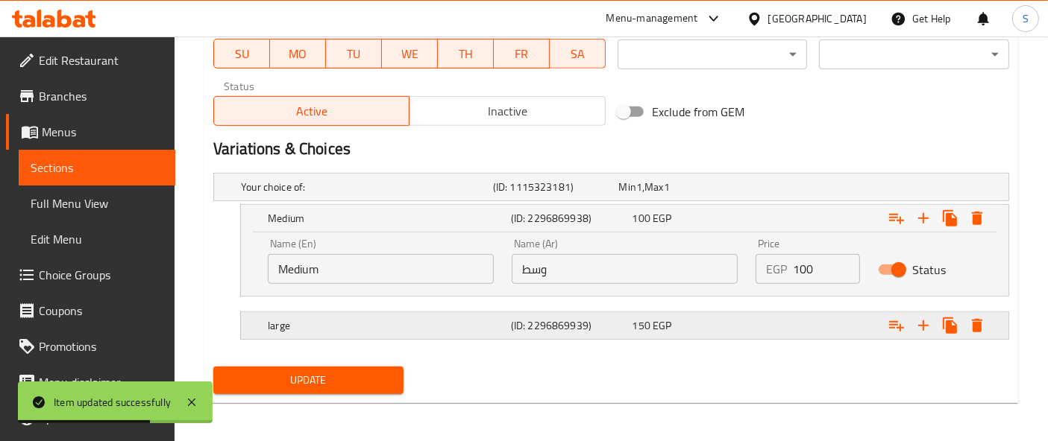
click at [252, 324] on div "large (ID: 2296869939) 150 EGP" at bounding box center [624, 325] width 767 height 27
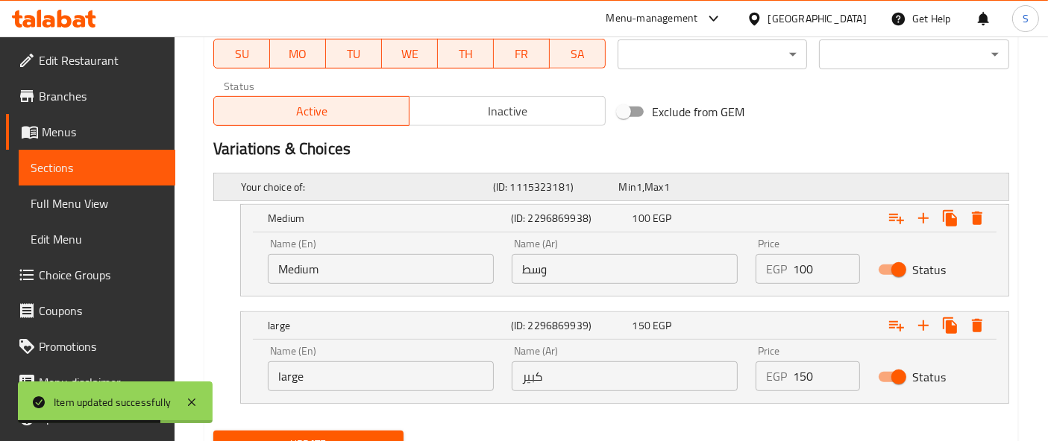
click at [324, 177] on div "Your choice of:" at bounding box center [364, 187] width 252 height 21
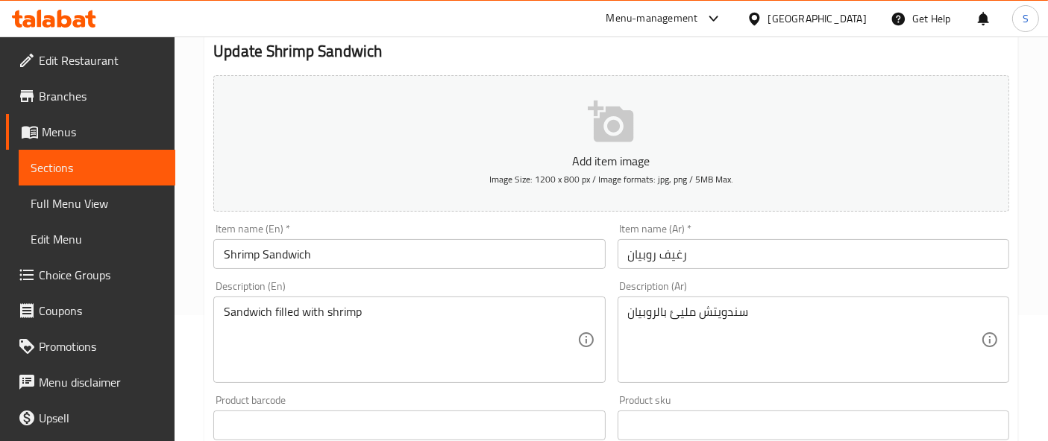
scroll to position [0, 0]
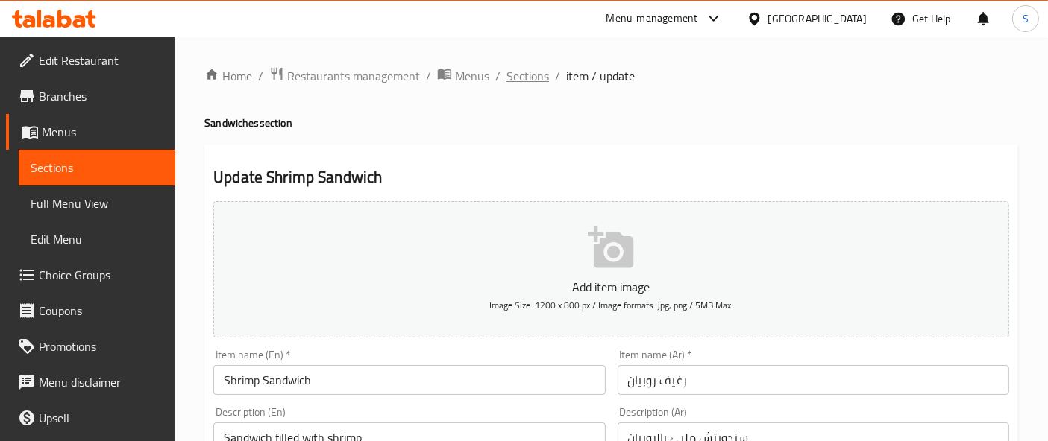
click at [534, 81] on span "Sections" at bounding box center [527, 76] width 43 height 18
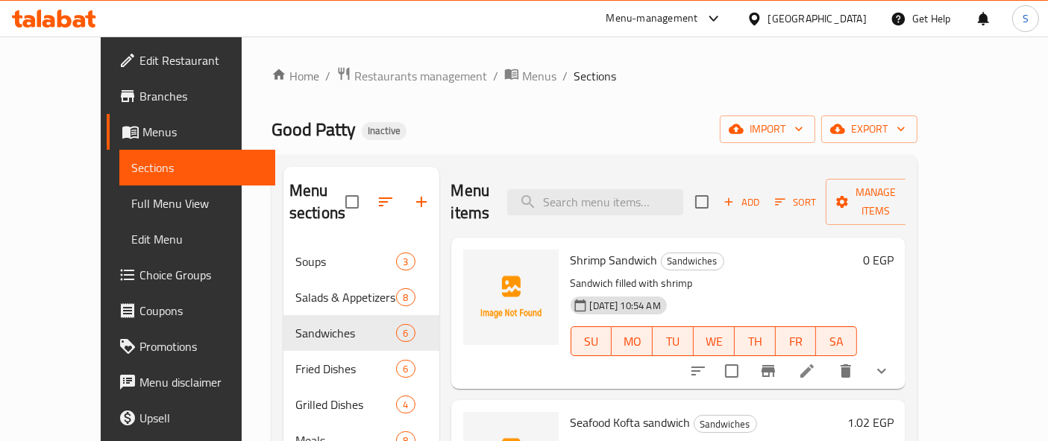
click at [594, 96] on div "Home / Restaurants management / Menus / Sections Good Patty Inactive import exp…" at bounding box center [594, 343] width 646 height 554
